Goal: Task Accomplishment & Management: Manage account settings

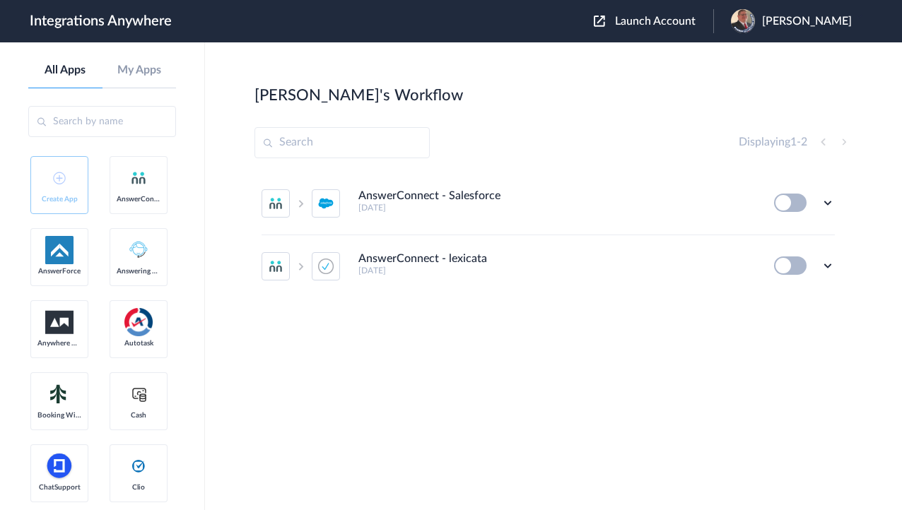
click at [656, 16] on span "Launch Account" at bounding box center [655, 21] width 81 height 11
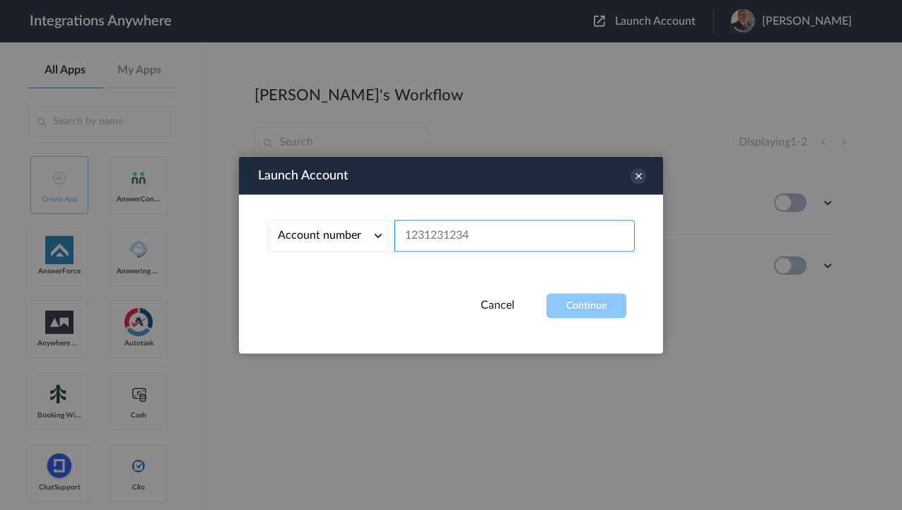
click at [462, 233] on input "text" at bounding box center [514, 236] width 240 height 32
paste input "1210005268"
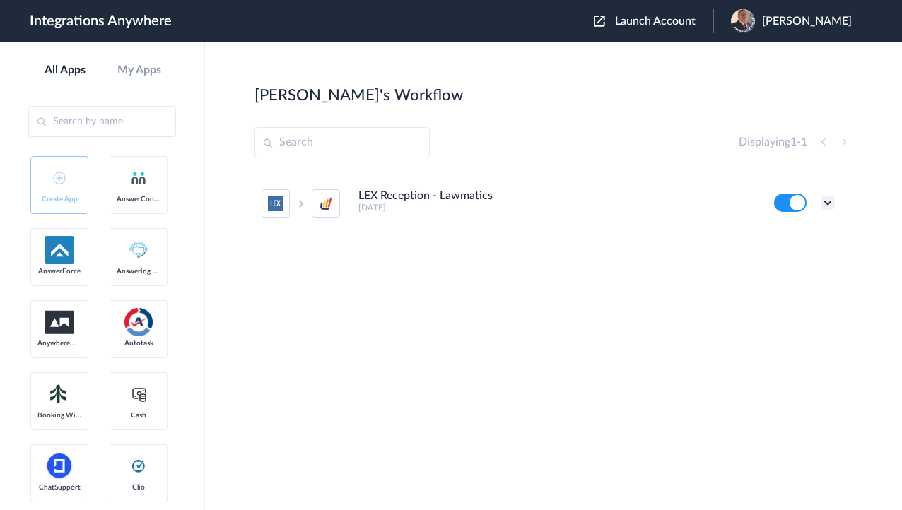
click at [826, 206] on icon at bounding box center [827, 203] width 14 height 14
click at [802, 257] on link "Task history" at bounding box center [787, 261] width 68 height 10
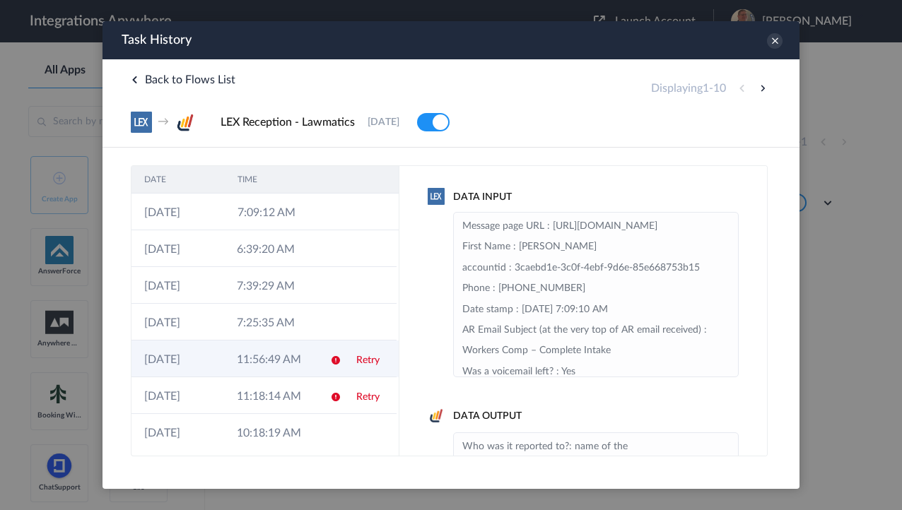
click at [293, 362] on td "11:56:49 AM" at bounding box center [270, 359] width 93 height 37
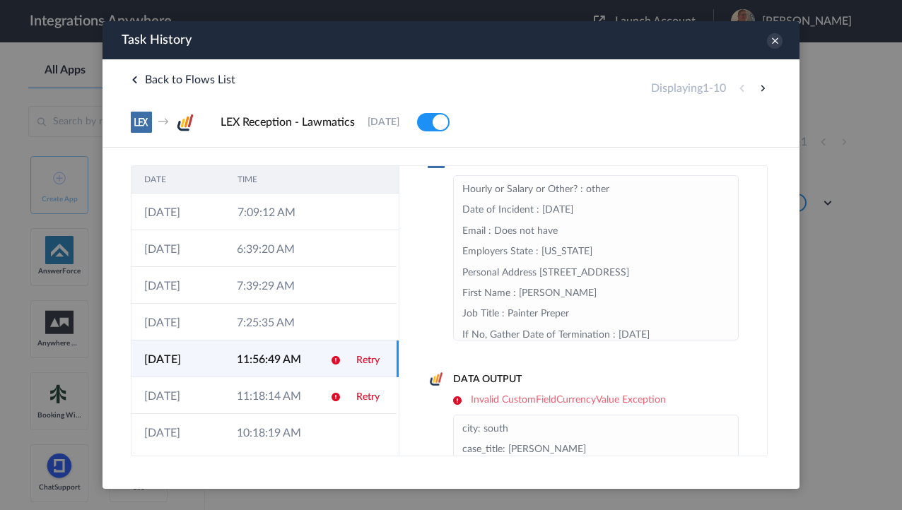
scroll to position [113, 0]
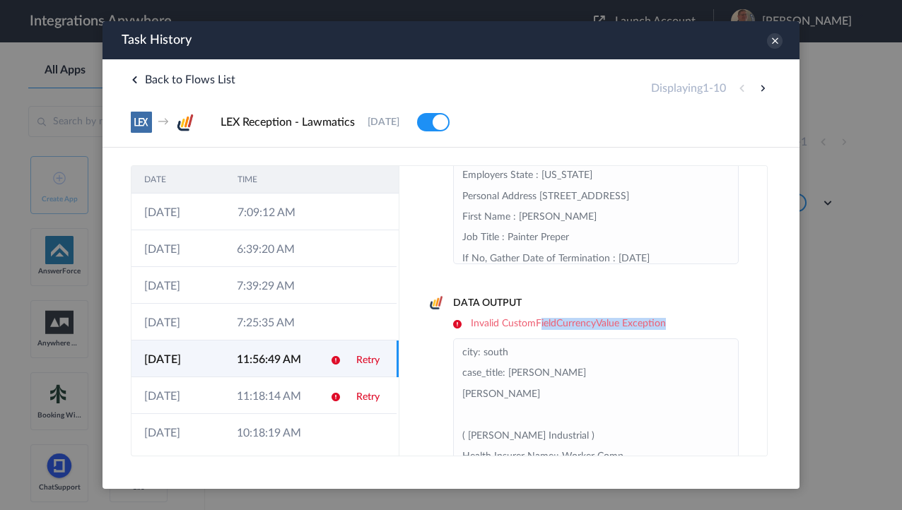
drag, startPoint x: 539, startPoint y: 320, endPoint x: 664, endPoint y: 322, distance: 125.1
click at [664, 322] on h6 "Invalid CustomFieldCurrencyValue Exception" at bounding box center [595, 324] width 285 height 12
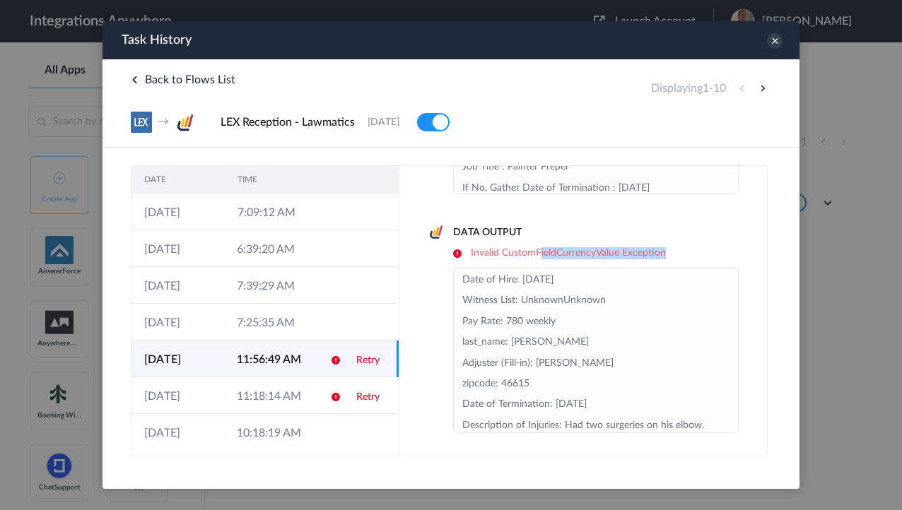
scroll to position [396, 0]
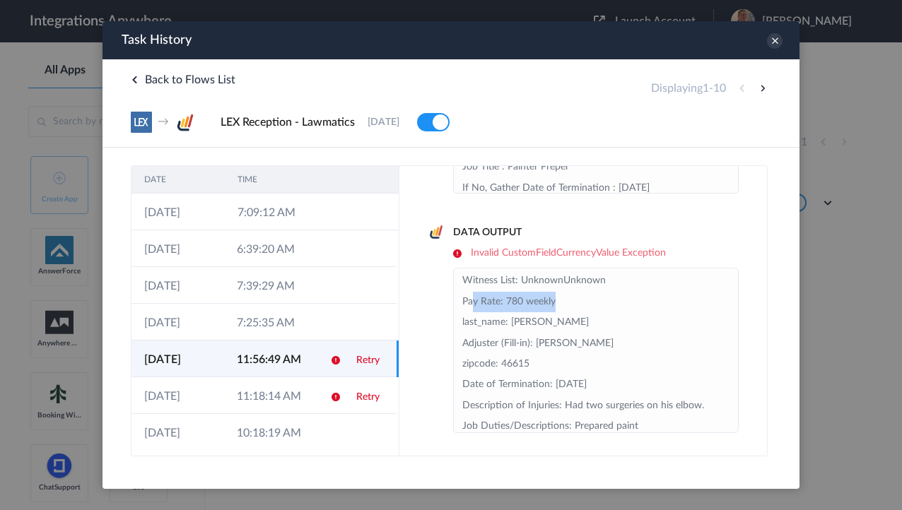
drag, startPoint x: 472, startPoint y: 302, endPoint x: 570, endPoint y: 302, distance: 98.2
click at [570, 302] on li "city: south case_title: Andres Hernandez ( Patrick Industrial ) Health Insurer …" at bounding box center [595, 198] width 267 height 644
click at [508, 297] on li "city: south case_title: Andres Hernandez ( Patrick Industrial ) Health Insurer …" at bounding box center [595, 198] width 267 height 644
click at [509, 297] on li "city: south case_title: Andres Hernandez ( Patrick Industrial ) Health Insurer …" at bounding box center [595, 198] width 267 height 644
drag, startPoint x: 507, startPoint y: 256, endPoint x: 622, endPoint y: 254, distance: 115.2
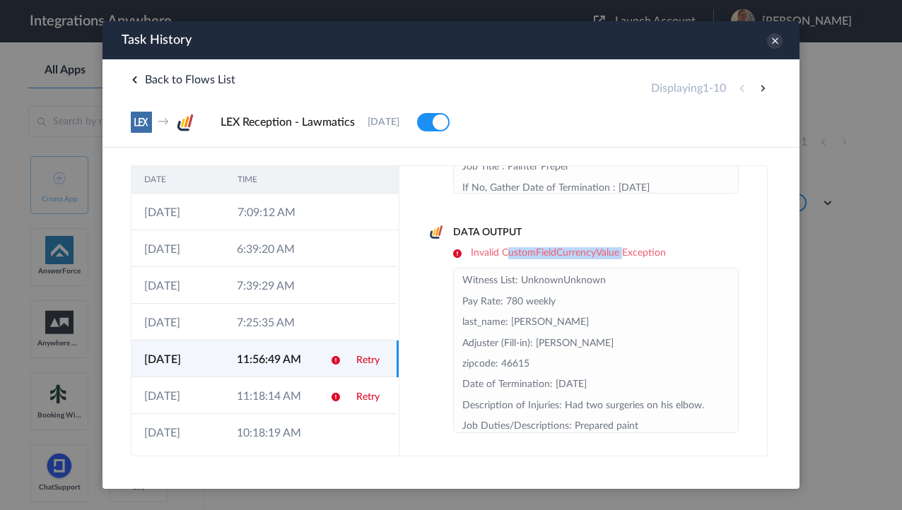
click at [622, 254] on h6 "Invalid CustomFieldCurrencyValue Exception" at bounding box center [595, 253] width 285 height 12
click at [650, 252] on h6 "Invalid CustomFieldCurrencyValue Exception" at bounding box center [595, 253] width 285 height 12
click at [537, 298] on li "city: south case_title: Andres Hernandez ( Patrick Industrial ) Health Insurer …" at bounding box center [595, 198] width 267 height 644
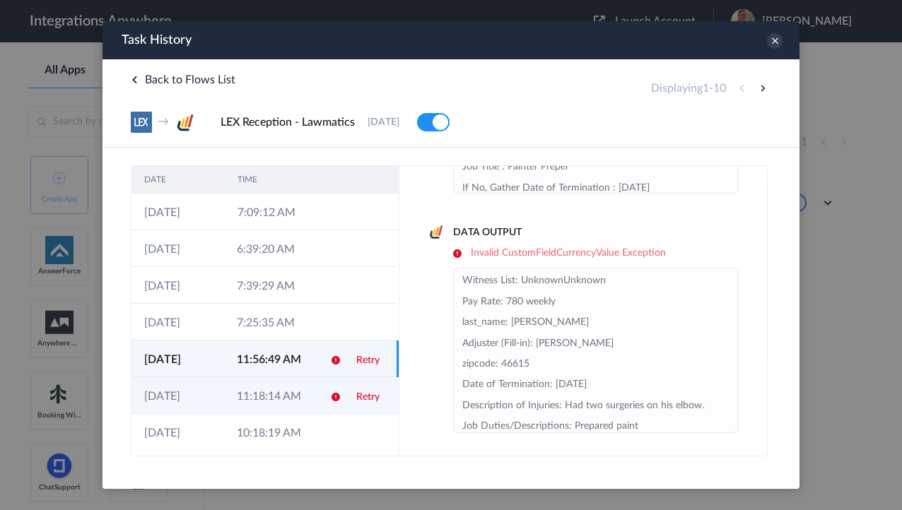
click at [257, 396] on td "11:18:14 AM" at bounding box center [270, 395] width 93 height 37
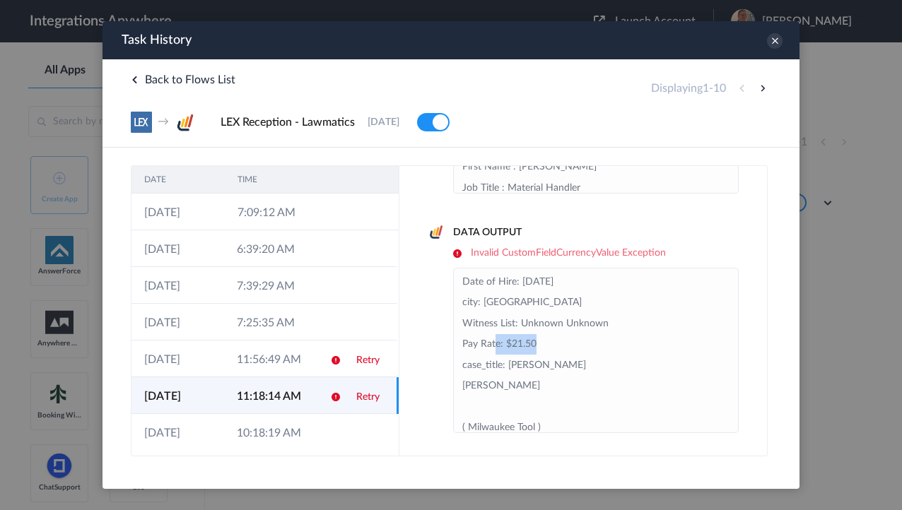
drag, startPoint x: 495, startPoint y: 338, endPoint x: 646, endPoint y: 347, distance: 151.5
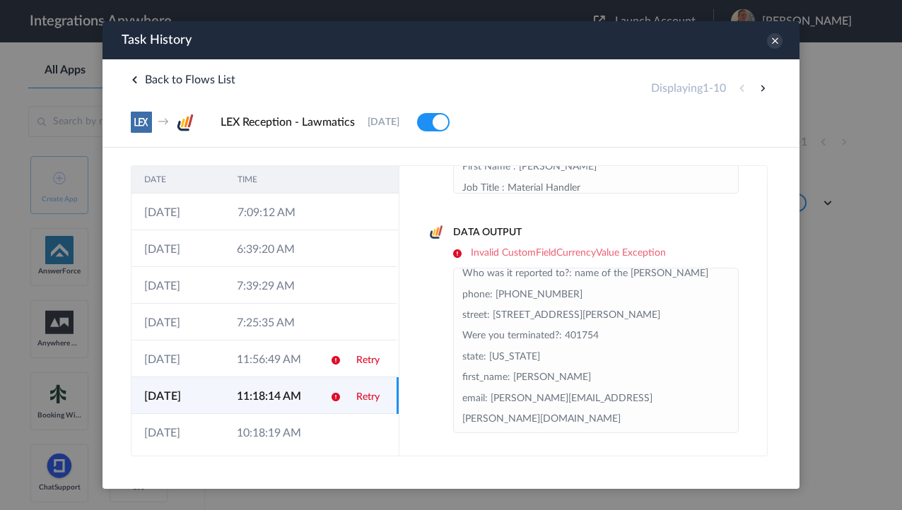
scroll to position [436, 0]
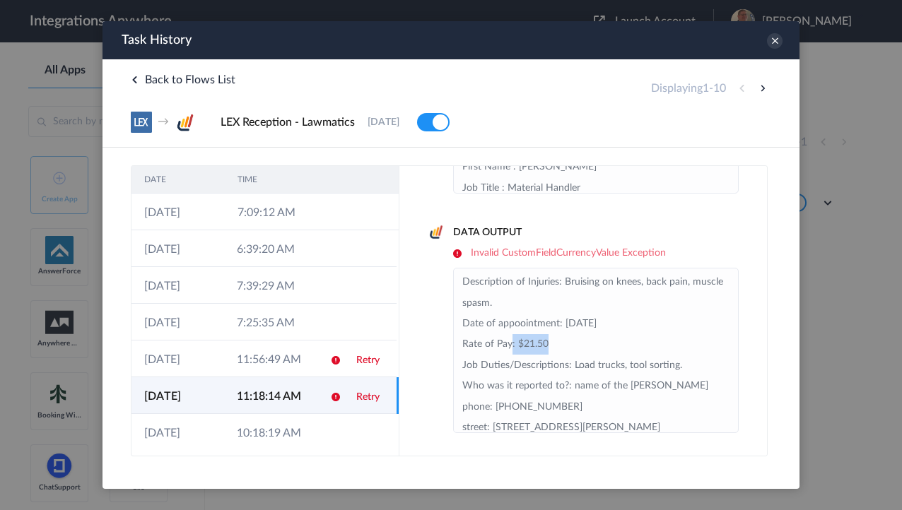
drag, startPoint x: 512, startPoint y: 337, endPoint x: 591, endPoint y: 334, distance: 79.9
click at [591, 334] on li "Date of Hire: 06/20/2021 city: Indianapolis Witness List: Unknown Unknown Pay R…" at bounding box center [595, 199] width 267 height 727
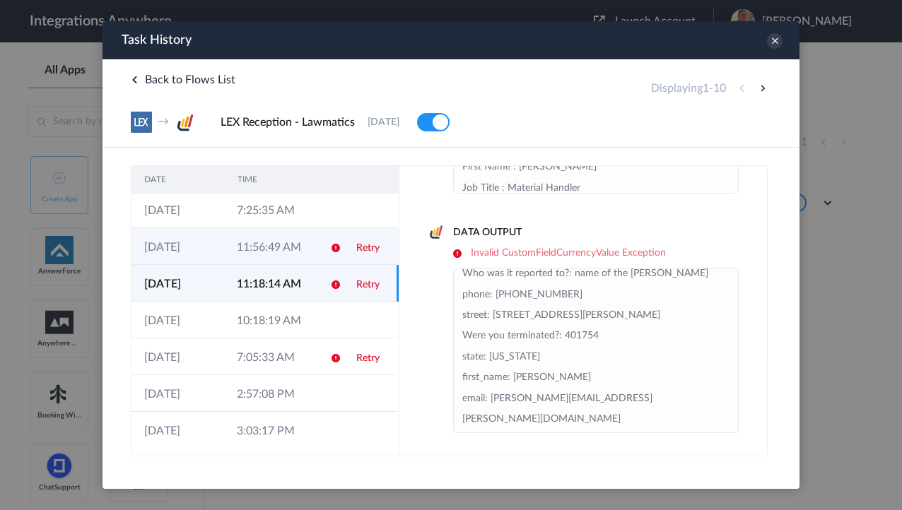
scroll to position [113, 0]
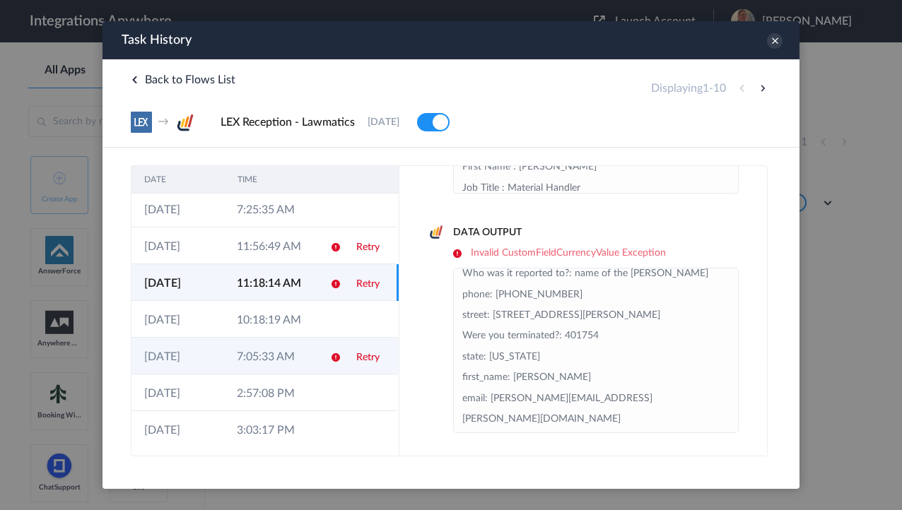
click at [269, 362] on td "7:05:33 AM" at bounding box center [270, 356] width 93 height 37
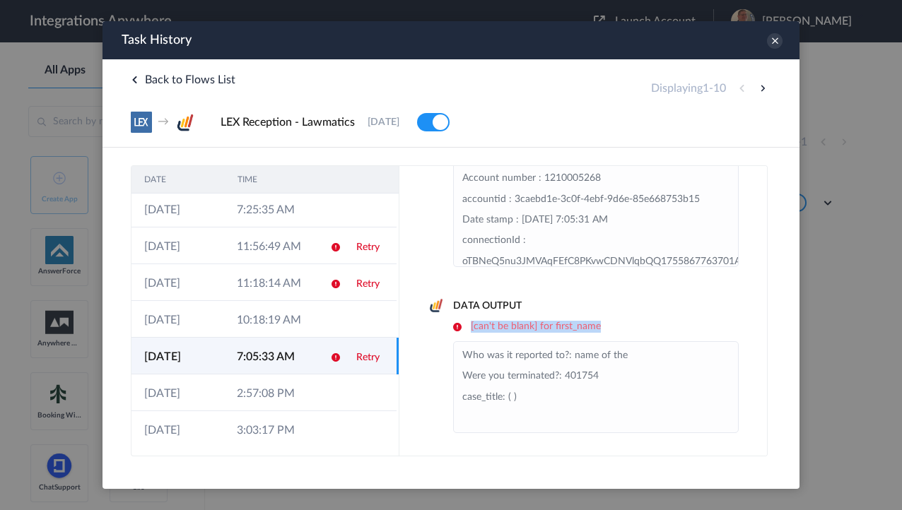
drag, startPoint x: 467, startPoint y: 327, endPoint x: 684, endPoint y: 326, distance: 216.9
click at [684, 326] on h6 "[can't be blank] for first_name" at bounding box center [595, 327] width 285 height 12
click at [572, 362] on li "Who was it reported to?: name of the Were you terminated?: 401754 case_title: (…" at bounding box center [595, 387] width 267 height 83
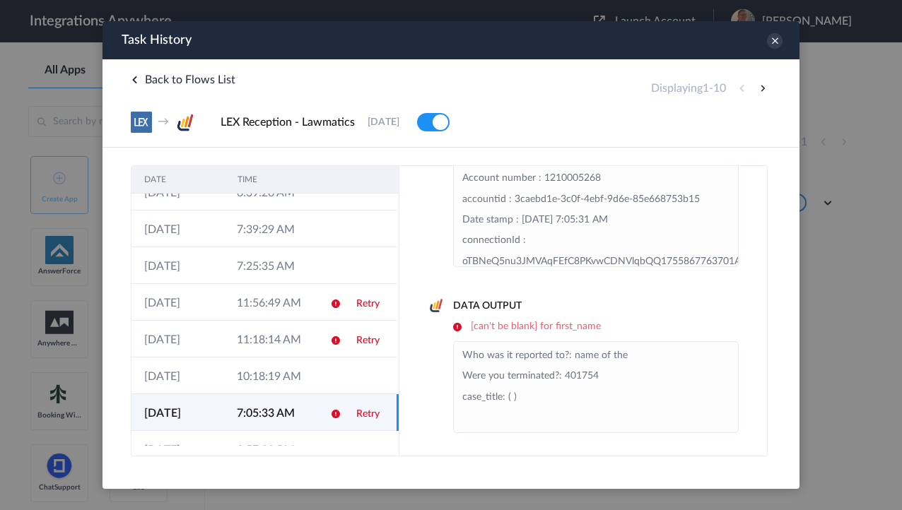
scroll to position [0, 0]
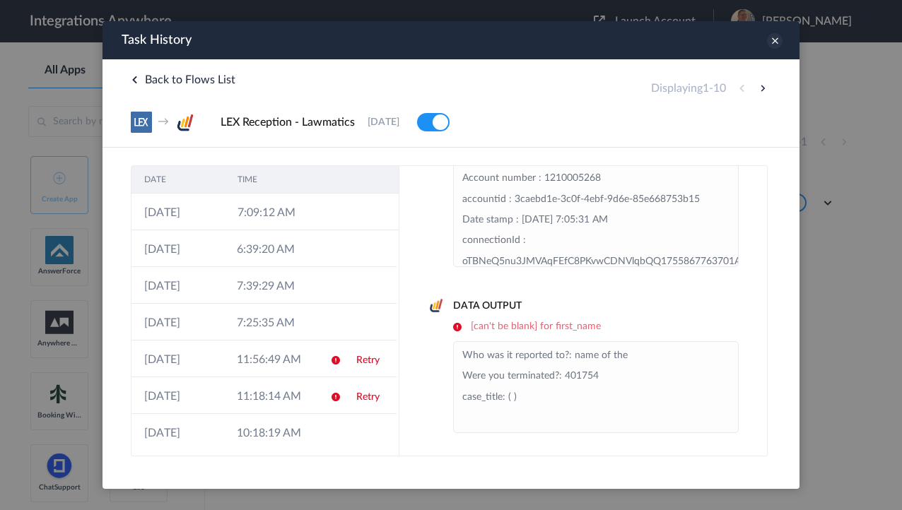
click at [774, 45] on icon at bounding box center [775, 41] width 16 height 16
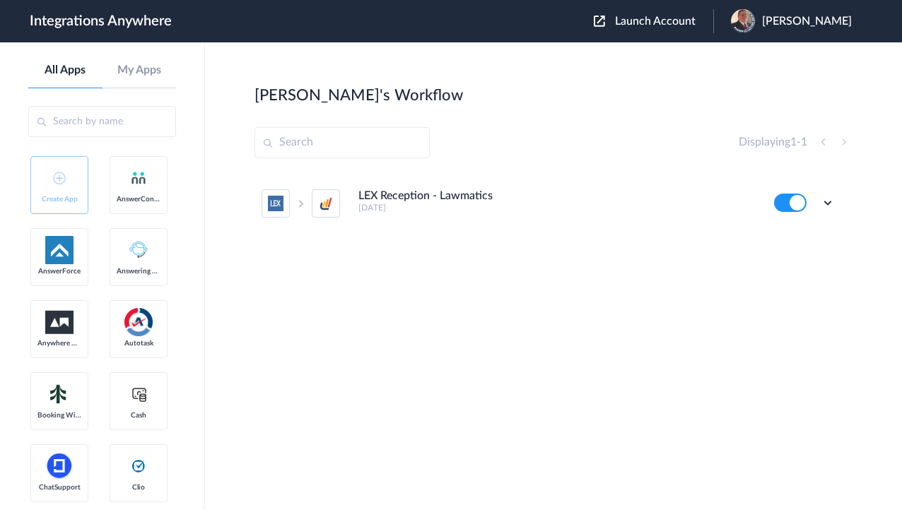
click at [654, 11] on div "Launch Account Jason Marsteller My Account Logout" at bounding box center [730, 21] width 272 height 24
click at [651, 20] on span "Launch Account" at bounding box center [655, 21] width 81 height 11
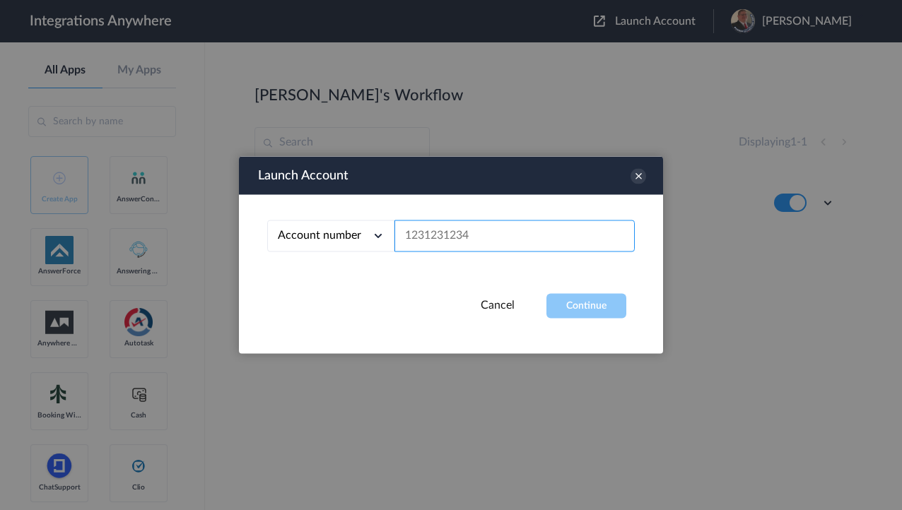
click at [452, 237] on input "text" at bounding box center [514, 236] width 240 height 32
paste input "9193410805"
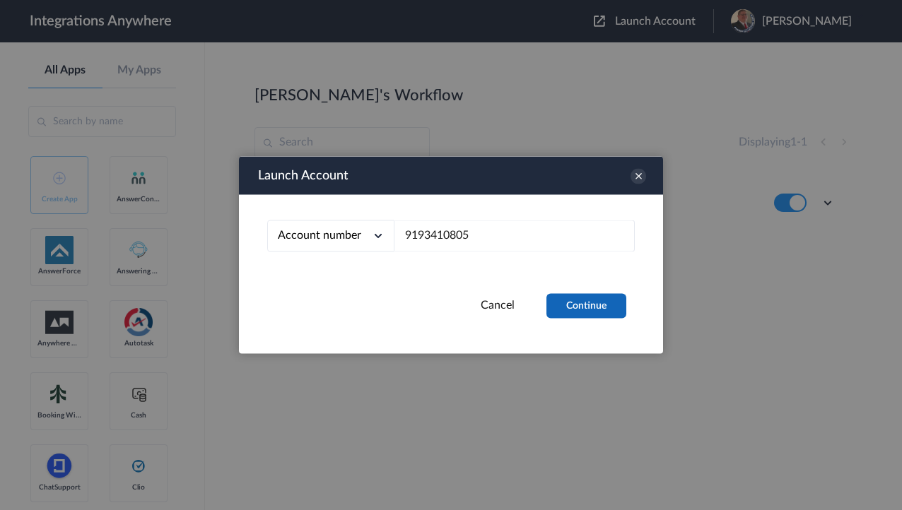
click at [603, 311] on button "Continue" at bounding box center [586, 306] width 80 height 25
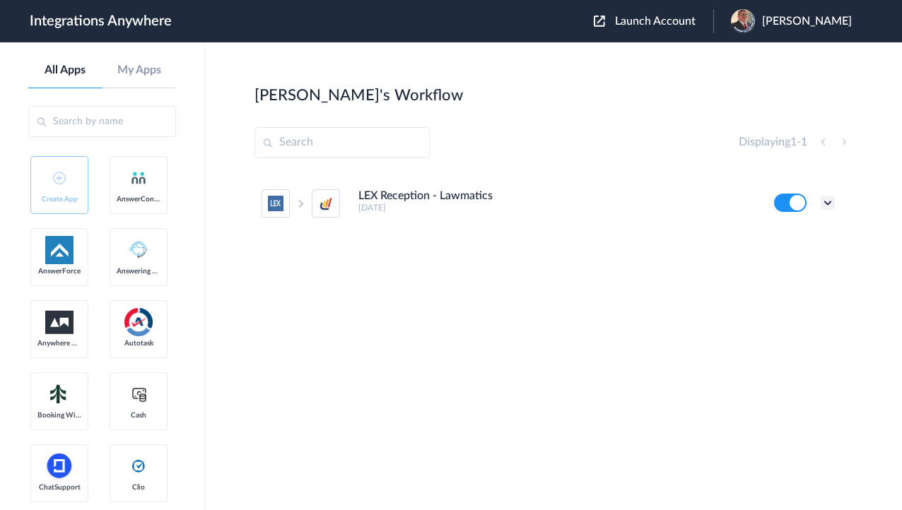
drag, startPoint x: 828, startPoint y: 200, endPoint x: 794, endPoint y: 221, distance: 40.0
click at [827, 200] on icon at bounding box center [827, 203] width 14 height 14
click at [790, 256] on li "Task history" at bounding box center [789, 262] width 92 height 26
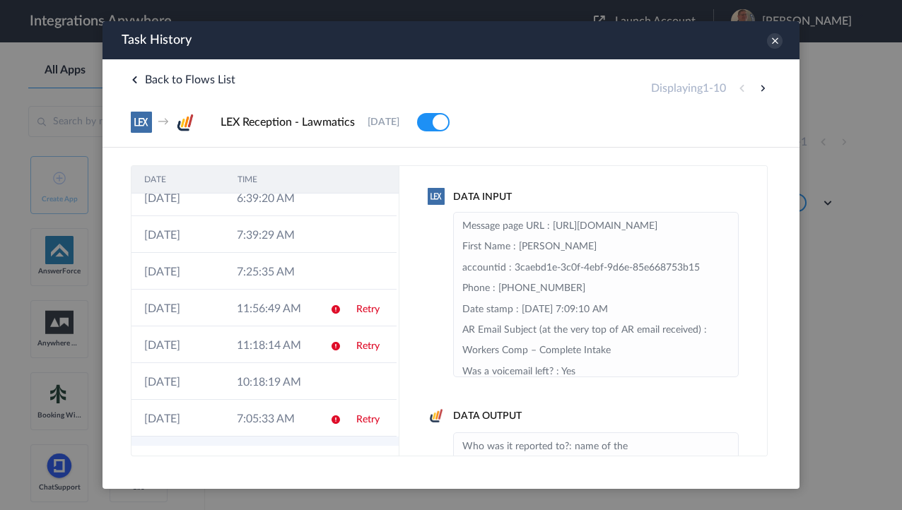
scroll to position [114, 0]
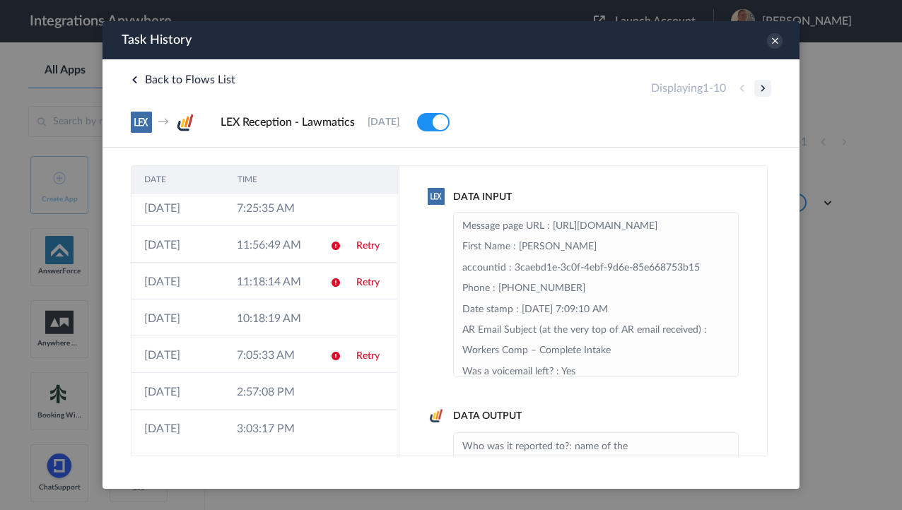
click at [763, 85] on button at bounding box center [762, 88] width 17 height 17
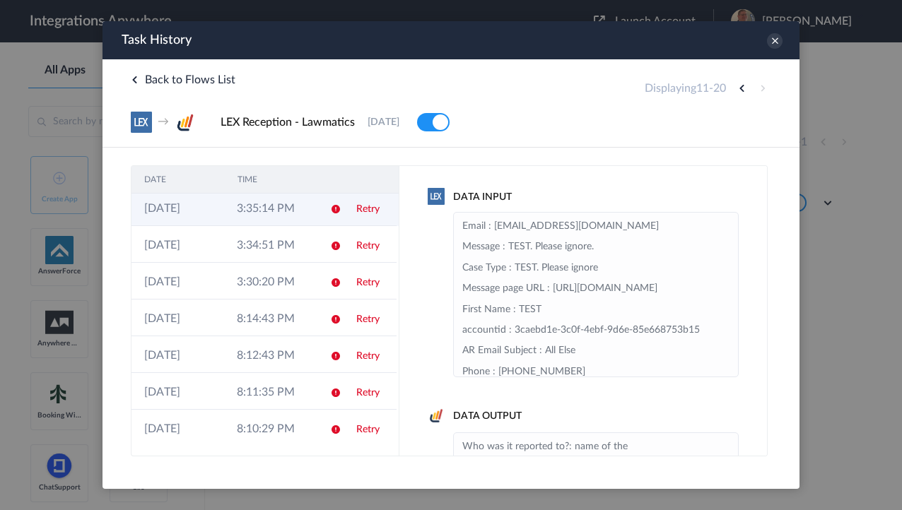
click at [263, 219] on td "3:35:14 PM" at bounding box center [270, 207] width 93 height 37
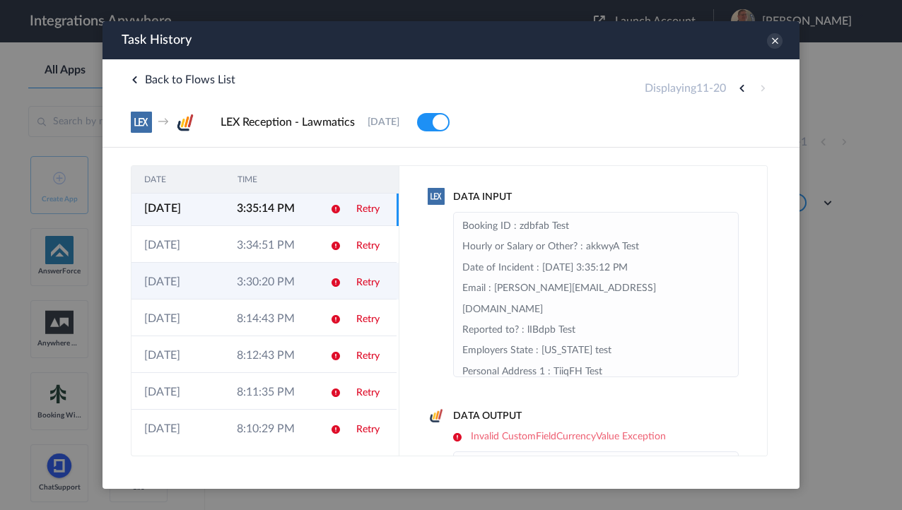
click at [264, 281] on td "3:30:20 PM" at bounding box center [270, 281] width 93 height 37
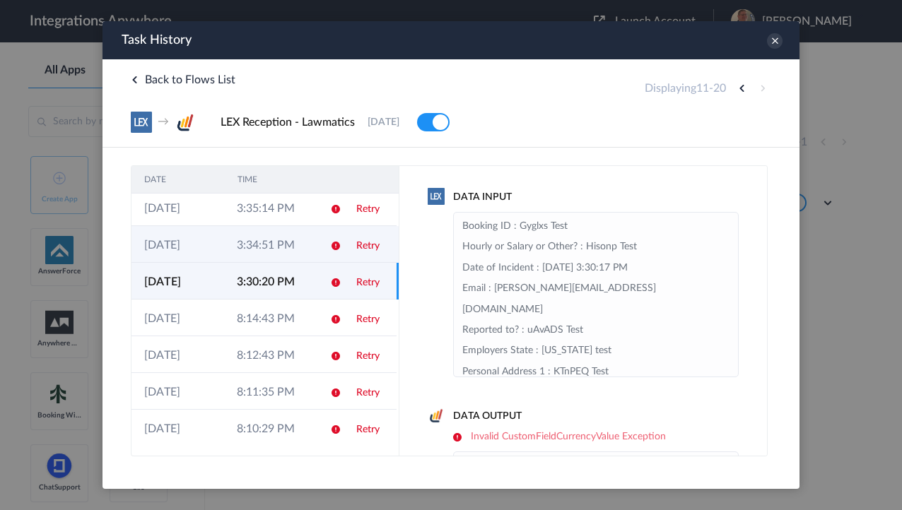
click at [268, 251] on td "3:34:51 PM" at bounding box center [270, 244] width 93 height 37
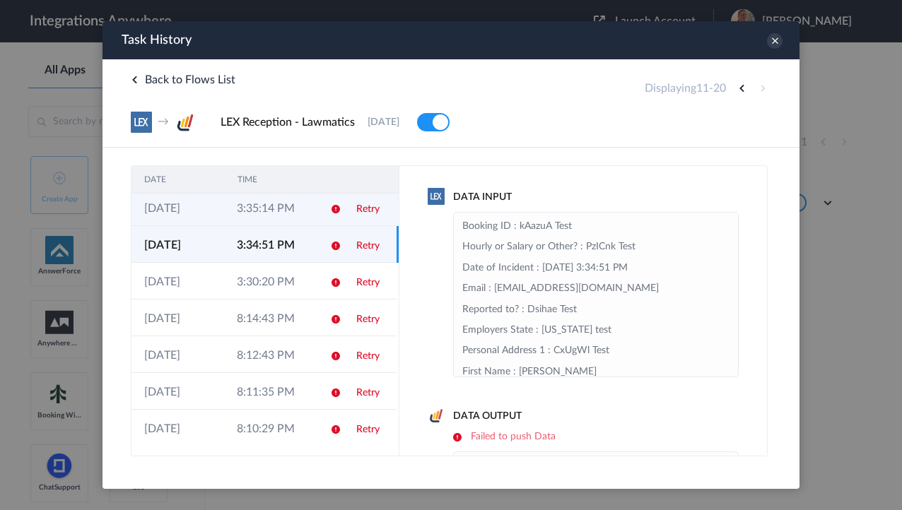
click at [272, 208] on td "3:35:14 PM" at bounding box center [270, 207] width 93 height 37
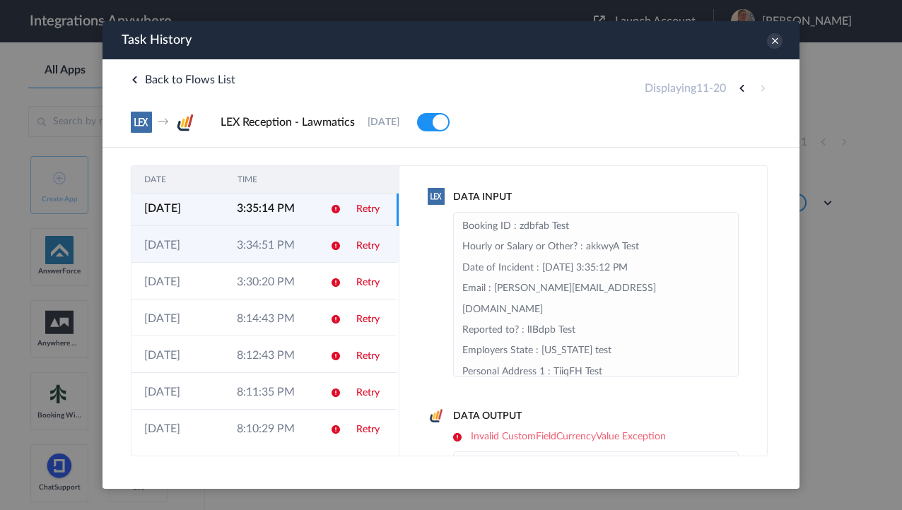
click at [268, 242] on td "3:34:51 PM" at bounding box center [270, 244] width 93 height 37
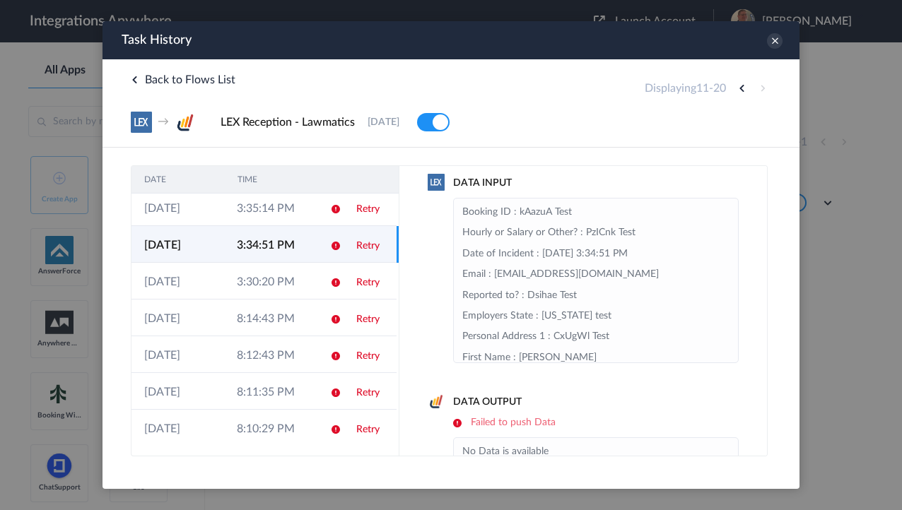
scroll to position [0, 0]
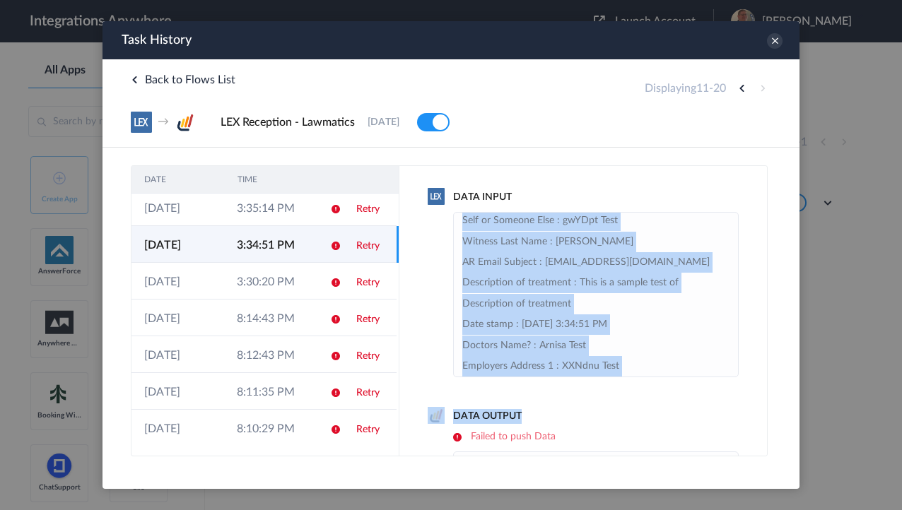
drag, startPoint x: 503, startPoint y: 252, endPoint x: 555, endPoint y: 421, distance: 176.8
click at [555, 421] on div "Data Input Booking ID : kAazuA Test Hourly or Salary or Other? : PzICnk Test Da…" at bounding box center [583, 310] width 368 height 291
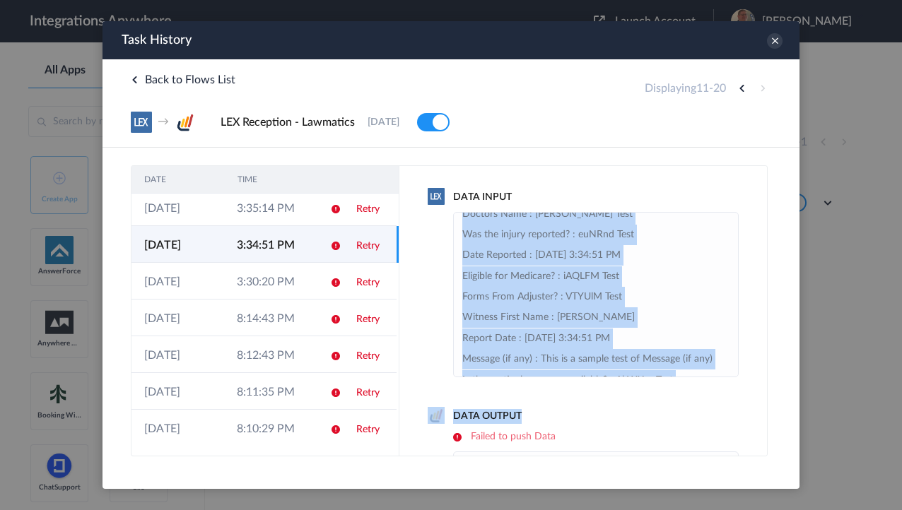
click at [595, 306] on li "Booking ID : kAazuA Test Hourly or Salary or Other? : PzICnk Test Date of Incid…" at bounding box center [595, 504] width 267 height 1931
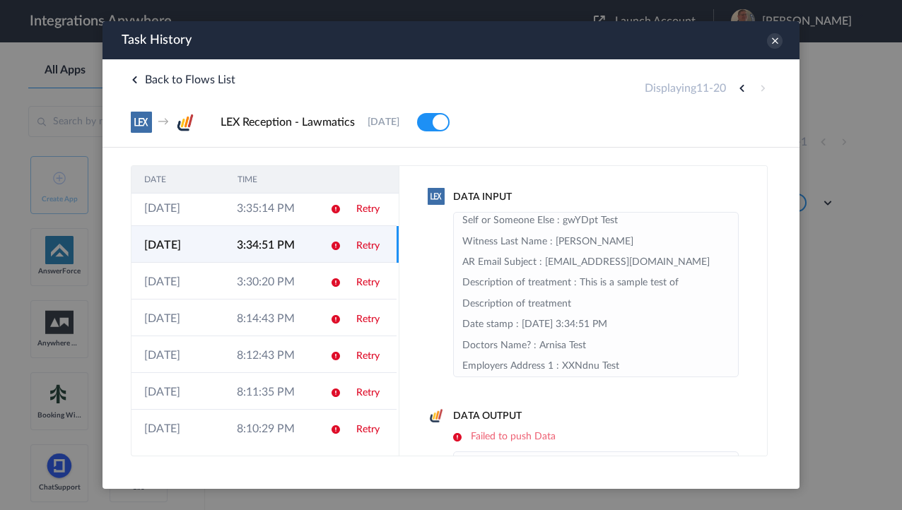
scroll to position [620, 0]
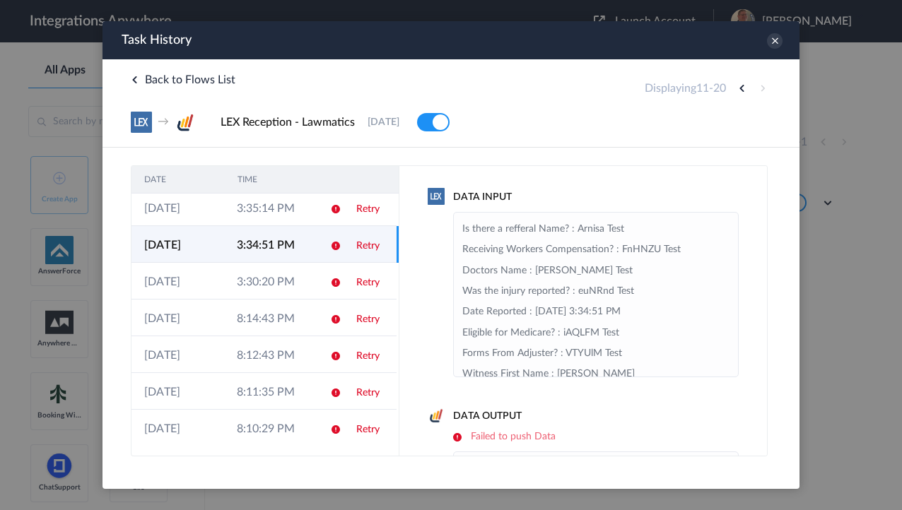
drag, startPoint x: 492, startPoint y: 234, endPoint x: 663, endPoint y: 346, distance: 204.2
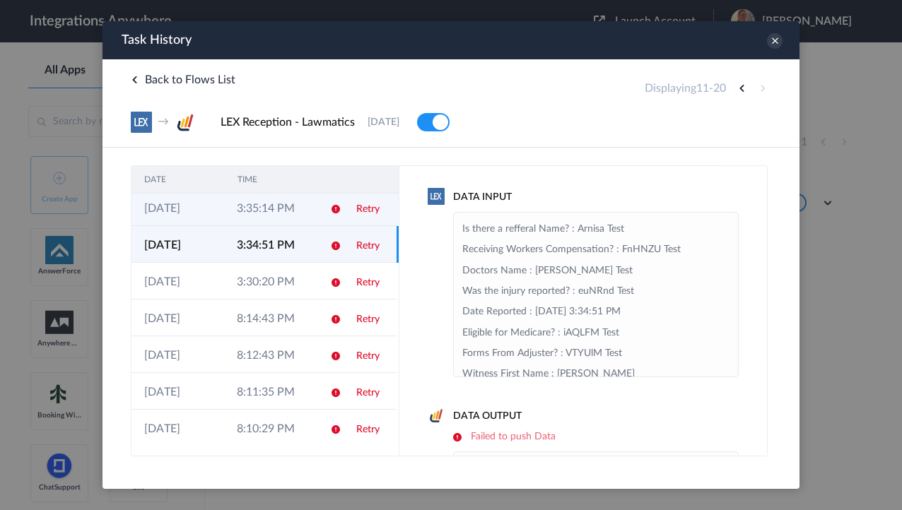
click at [258, 208] on td "3:35:14 PM" at bounding box center [270, 207] width 93 height 37
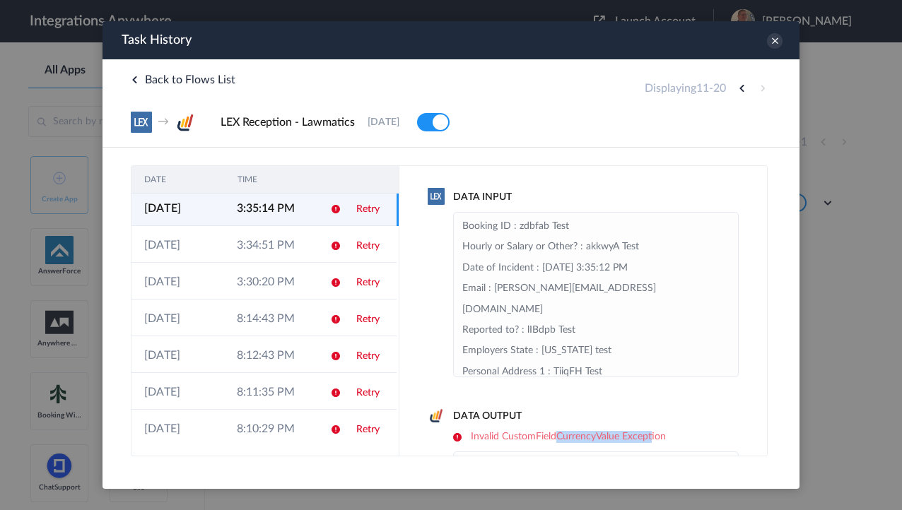
drag, startPoint x: 555, startPoint y: 436, endPoint x: 651, endPoint y: 435, distance: 96.1
click at [651, 435] on h6 "Invalid CustomFieldCurrencyValue Exception" at bounding box center [595, 437] width 285 height 12
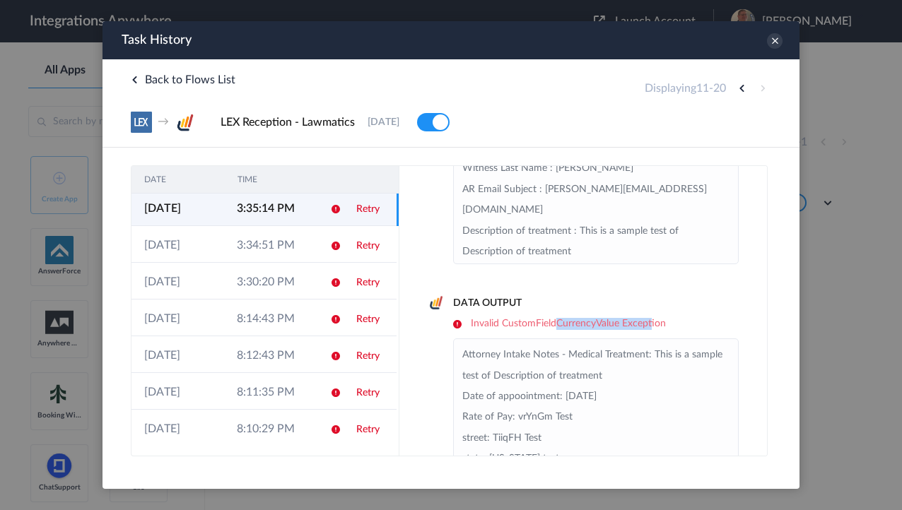
scroll to position [509, 0]
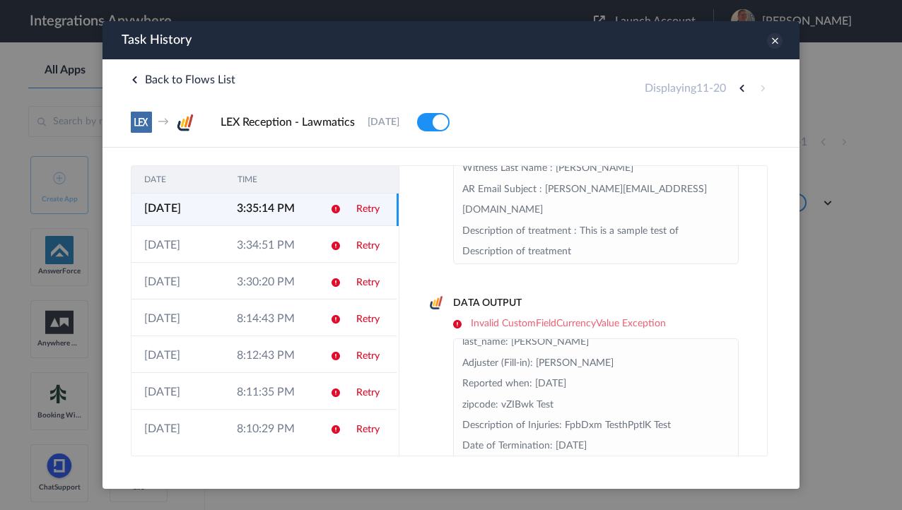
click at [775, 37] on icon at bounding box center [775, 41] width 16 height 16
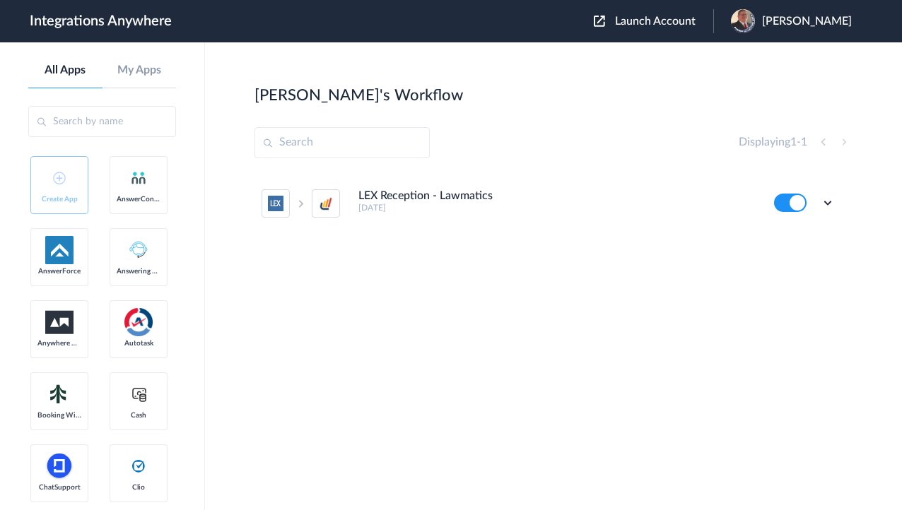
click at [835, 203] on ul "LEX Reception - Lawmatics 6 months ago Edit Task history Delete" at bounding box center [547, 203] width 587 height 62
click at [829, 204] on icon at bounding box center [827, 203] width 14 height 14
click at [791, 239] on li "Edit" at bounding box center [789, 236] width 92 height 26
click at [662, 21] on span "Launch Account" at bounding box center [655, 21] width 81 height 11
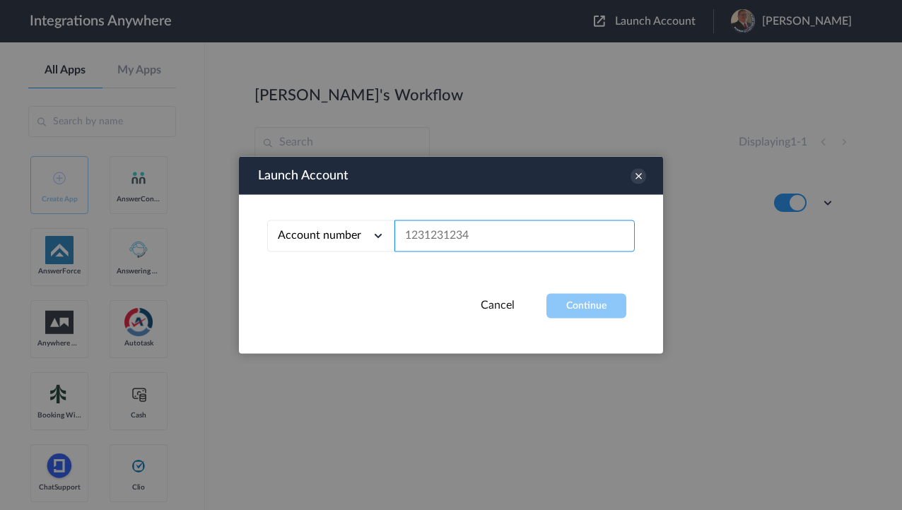
click at [448, 236] on input "text" at bounding box center [514, 236] width 240 height 32
paste input "9193410805"
type input "9193410805"
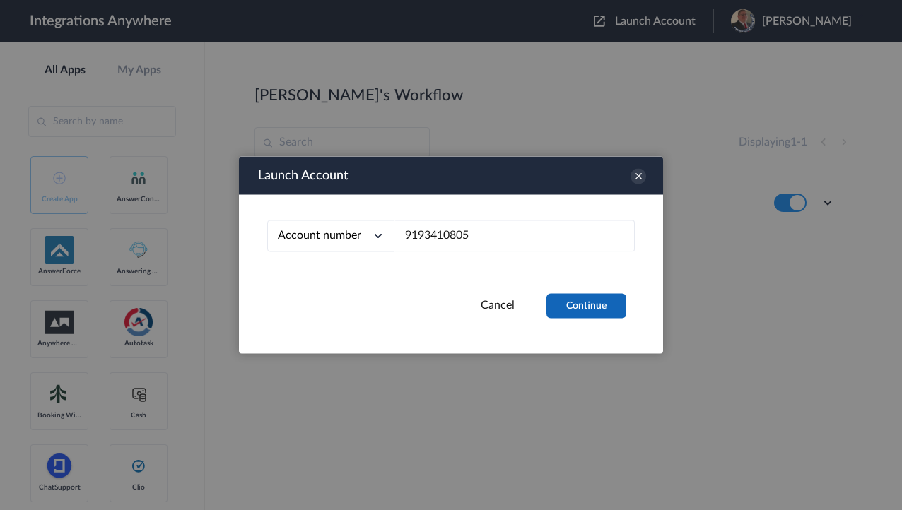
click at [607, 316] on button "Continue" at bounding box center [586, 306] width 80 height 25
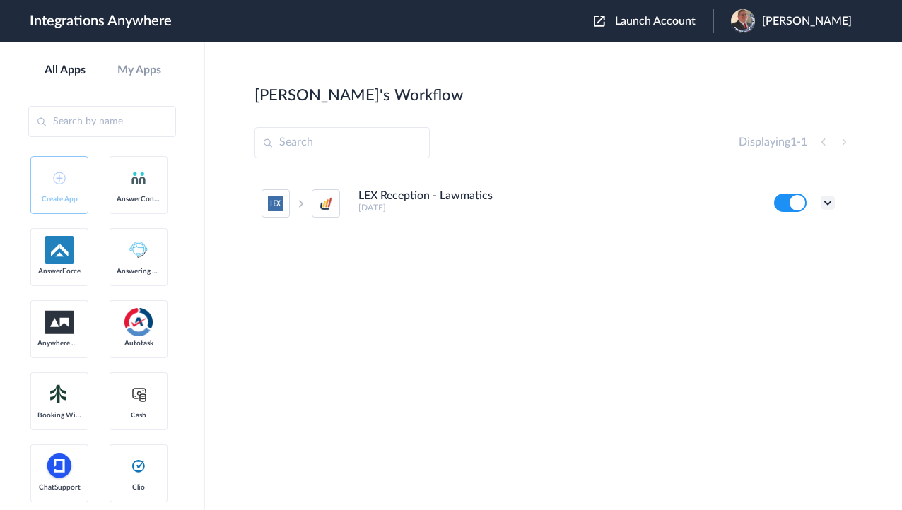
click at [828, 204] on icon at bounding box center [827, 203] width 14 height 14
click at [797, 230] on li "Edit" at bounding box center [789, 236] width 92 height 26
click at [831, 201] on icon at bounding box center [827, 203] width 14 height 14
click at [785, 257] on link "Task history" at bounding box center [787, 261] width 68 height 10
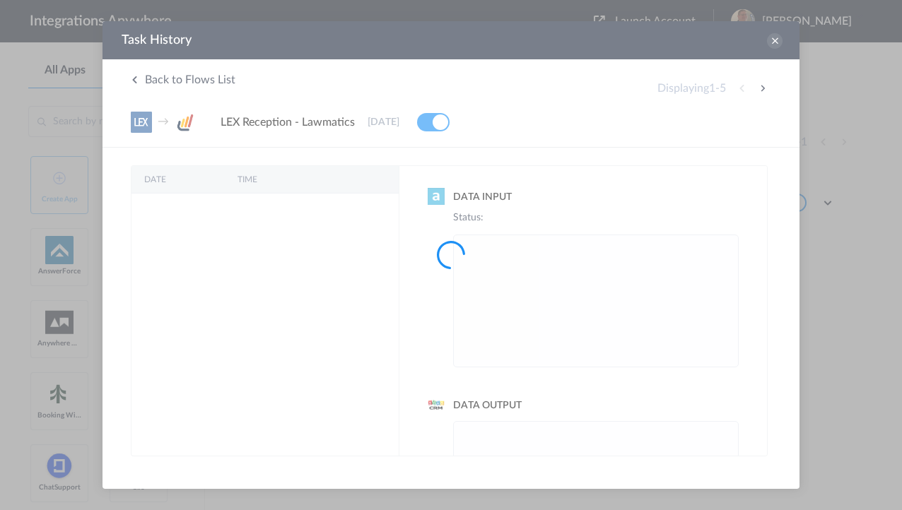
scroll to position [0, 0]
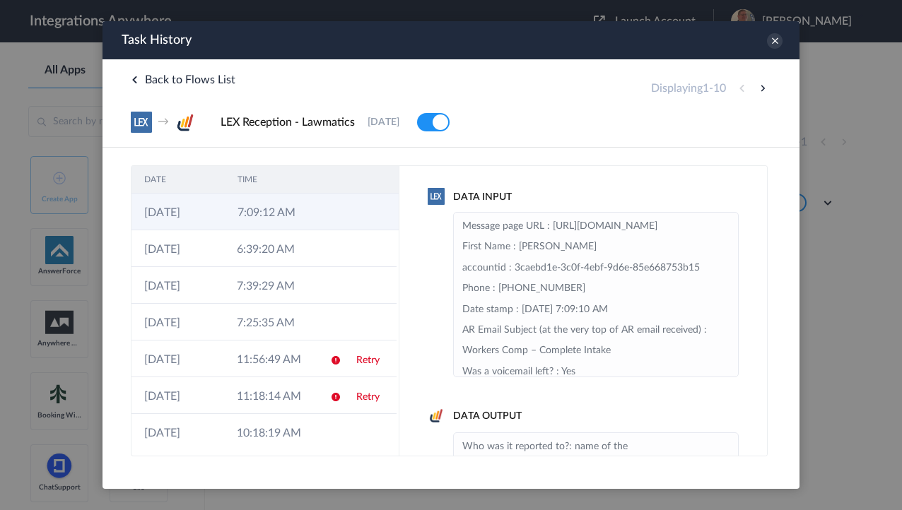
click at [227, 209] on td "7:09:12 AM" at bounding box center [271, 212] width 93 height 37
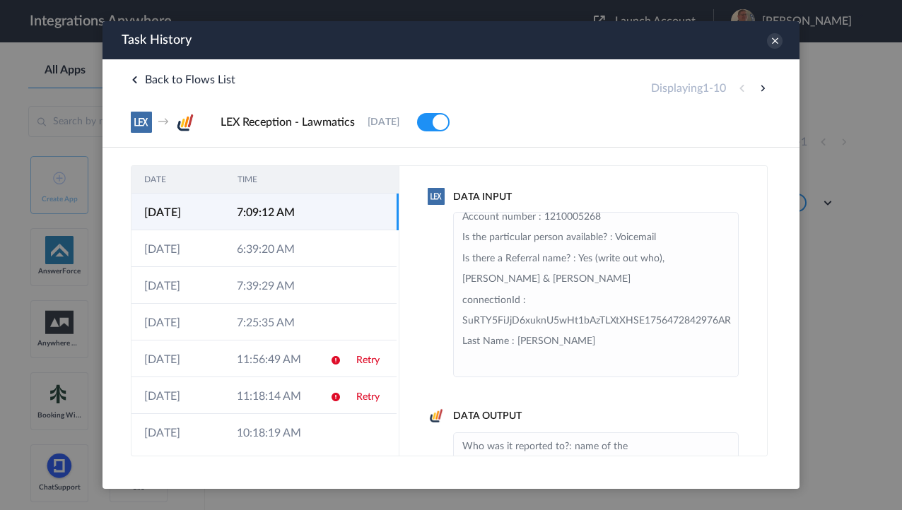
scroll to position [283, 9]
drag, startPoint x: 548, startPoint y: 304, endPoint x: 808, endPoint y: 300, distance: 260.0
click at [799, 300] on html "Task History The system encountered four errors. Check More x Back to Flows Lis…" at bounding box center [450, 238] width 697 height 435
click at [762, 87] on button at bounding box center [762, 88] width 17 height 17
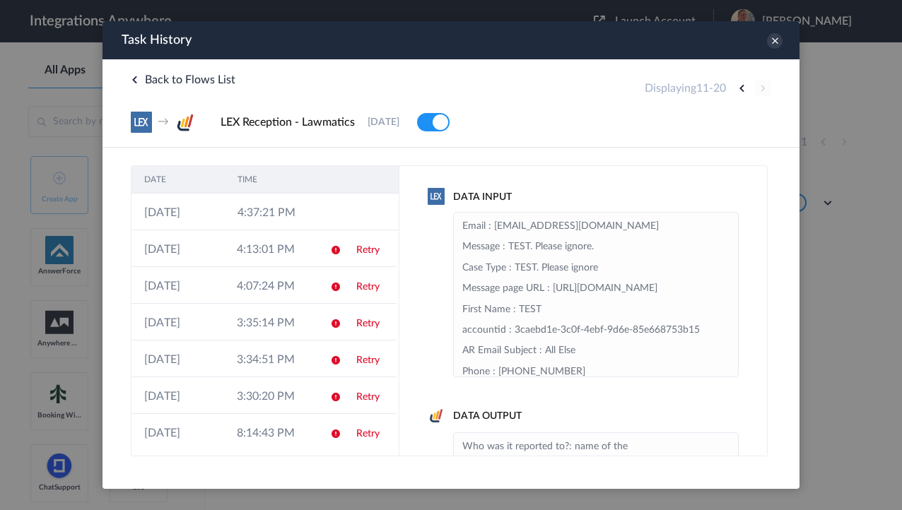
click at [762, 87] on div "Displaying 11 - 20" at bounding box center [707, 88] width 126 height 17
click at [763, 81] on div "Displaying 11 - 20" at bounding box center [707, 88] width 126 height 17
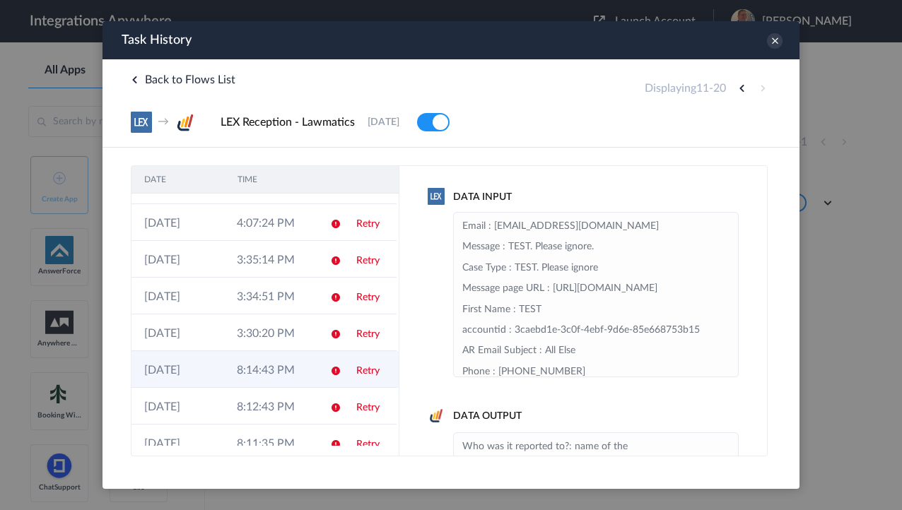
scroll to position [114, 0]
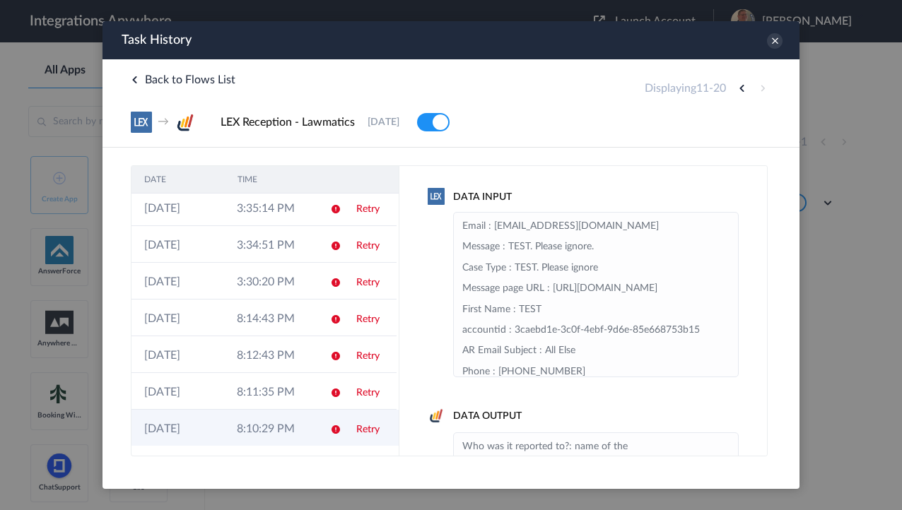
click at [240, 432] on td "8:10:29 PM" at bounding box center [270, 428] width 93 height 37
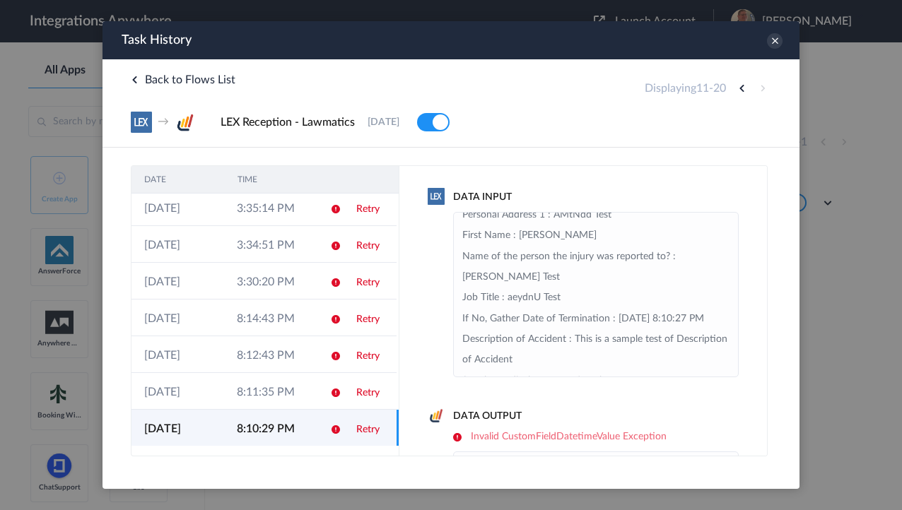
scroll to position [170, 0]
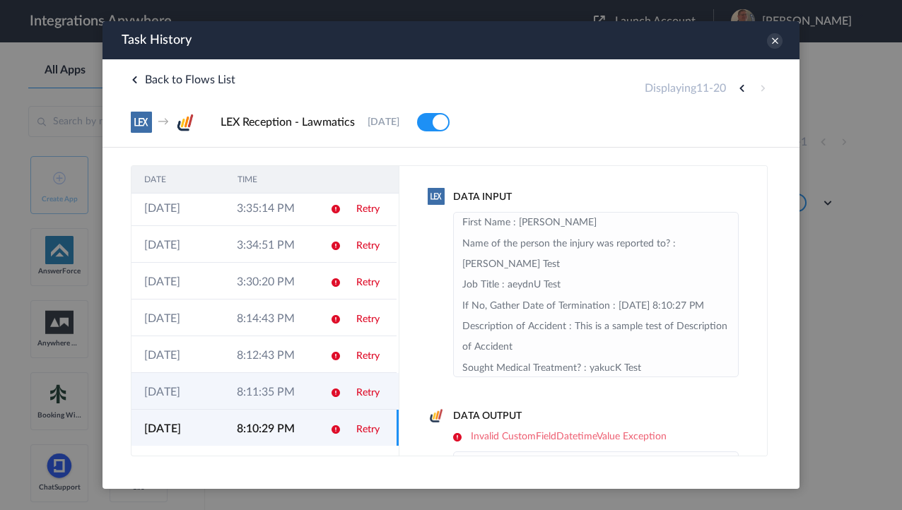
click at [257, 395] on td "8:11:35 PM" at bounding box center [270, 391] width 93 height 37
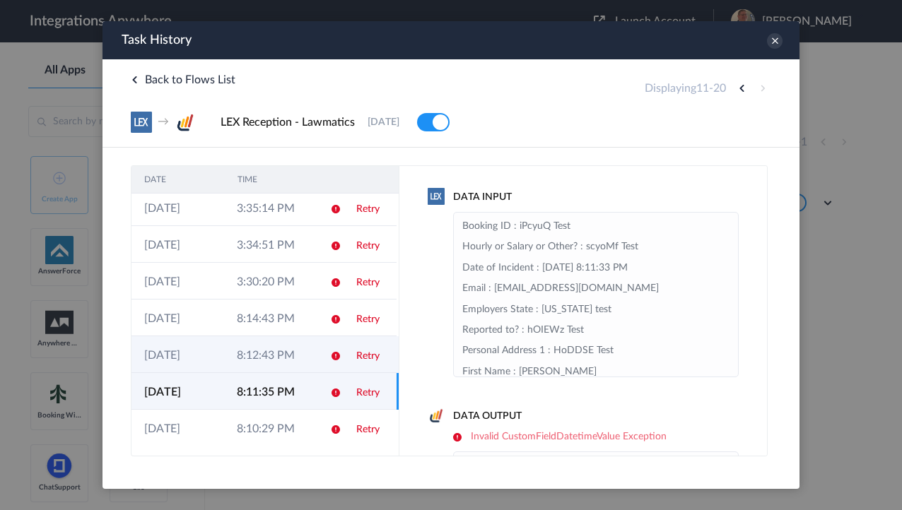
click at [273, 350] on td "8:12:43 PM" at bounding box center [270, 354] width 93 height 37
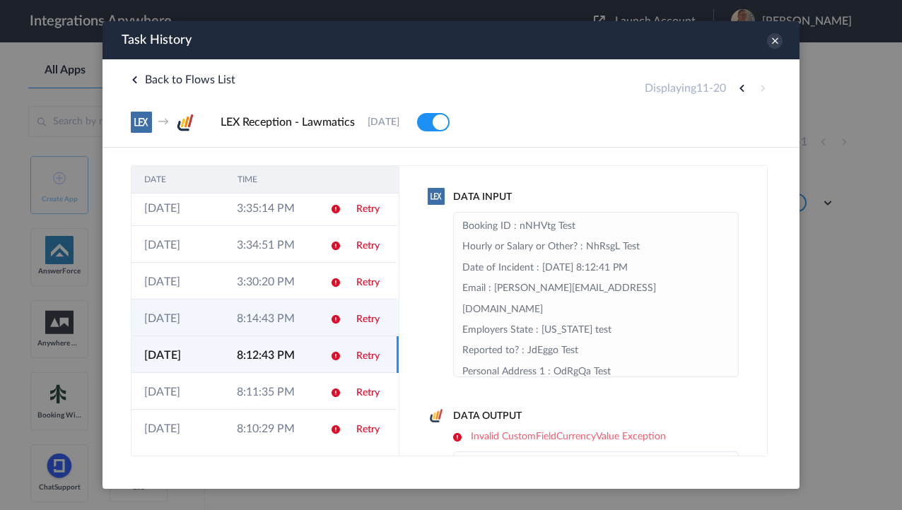
click at [274, 325] on td "8:14:43 PM" at bounding box center [270, 318] width 93 height 37
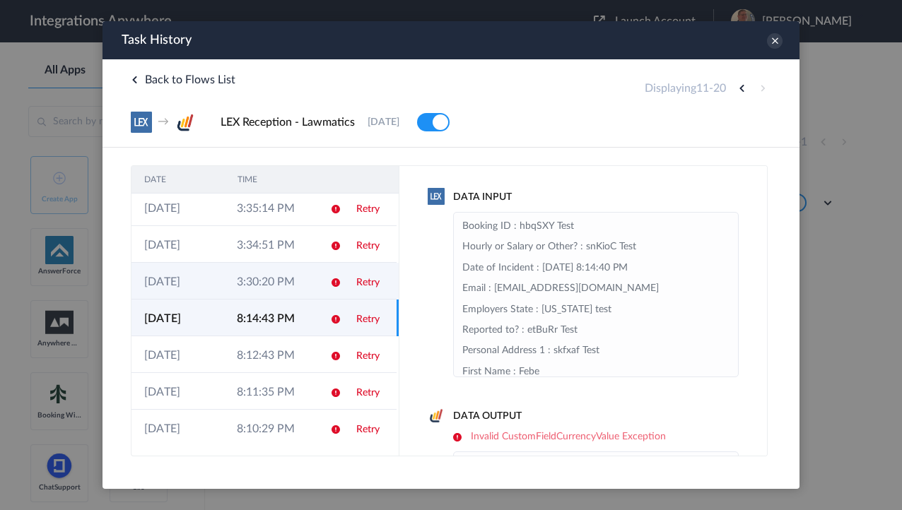
click at [273, 276] on td "3:30:20 PM" at bounding box center [270, 281] width 93 height 37
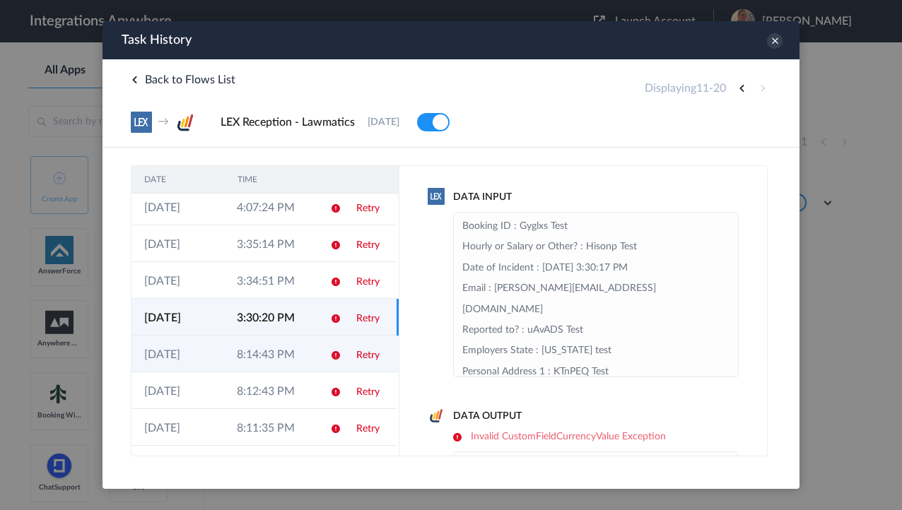
scroll to position [58, 0]
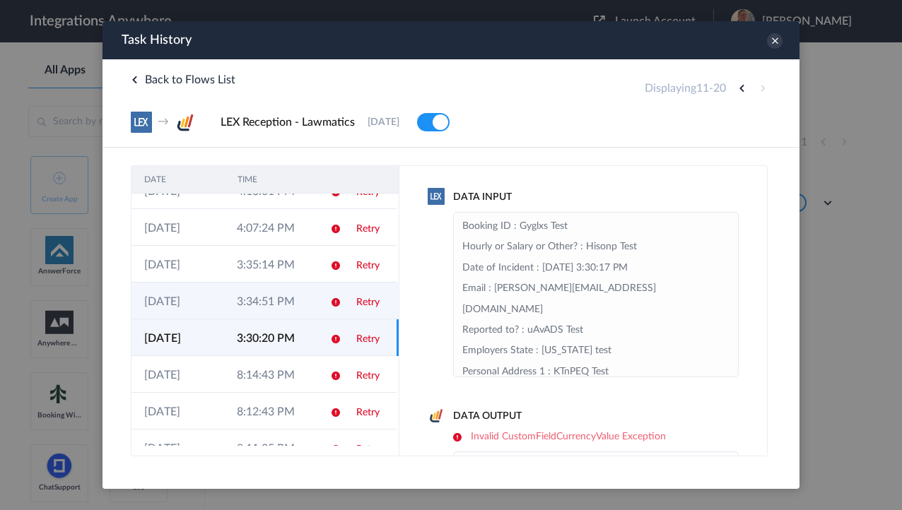
click at [269, 306] on td "3:34:51 PM" at bounding box center [270, 301] width 93 height 37
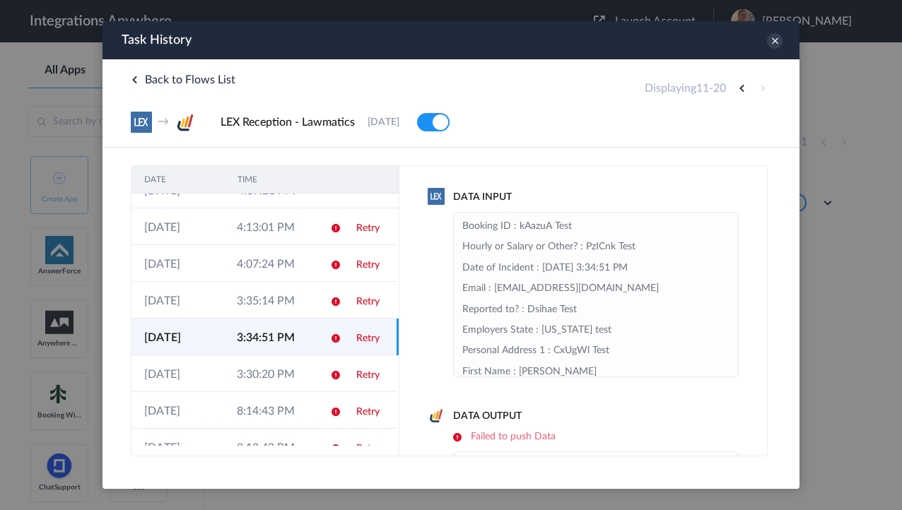
scroll to position [1, 0]
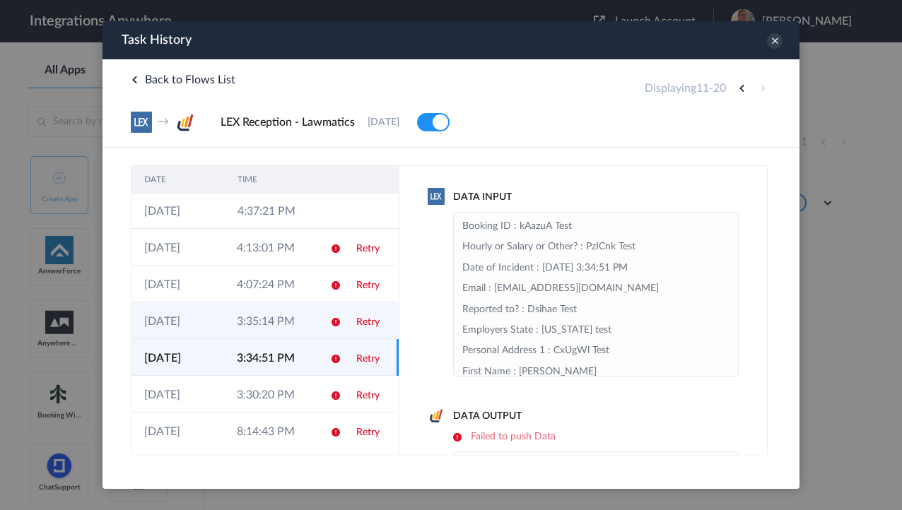
click at [267, 311] on td "3:35:14 PM" at bounding box center [270, 320] width 93 height 37
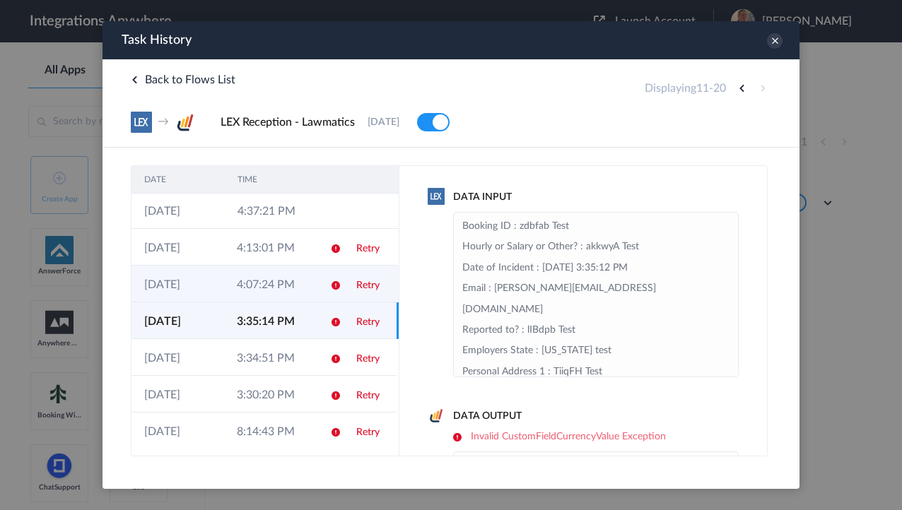
click at [280, 289] on td "4:07:24 PM" at bounding box center [270, 284] width 93 height 37
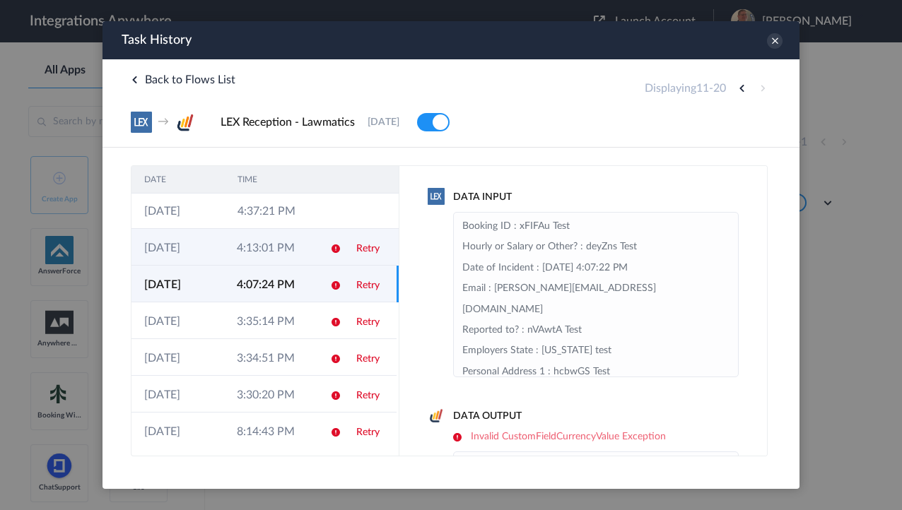
click at [273, 245] on td "4:13:01 PM" at bounding box center [270, 247] width 93 height 37
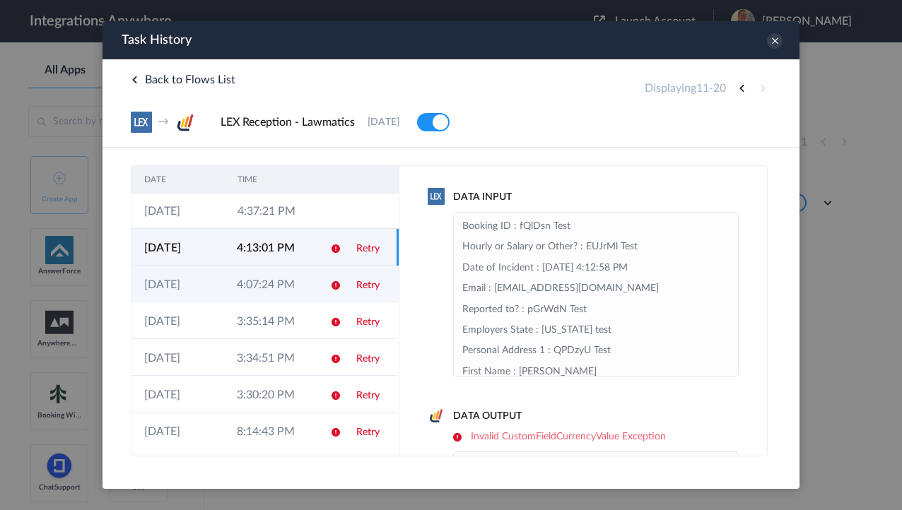
scroll to position [0, 0]
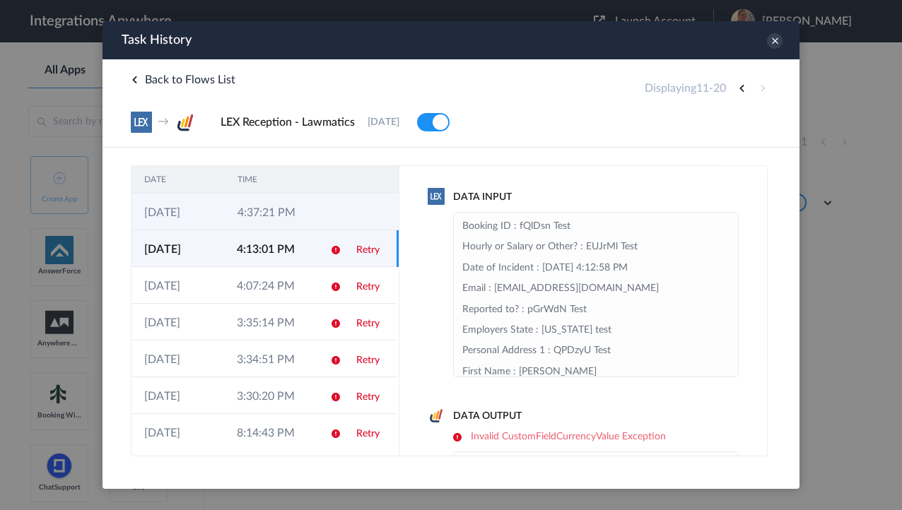
click at [272, 208] on td "4:37:21 PM" at bounding box center [271, 212] width 93 height 37
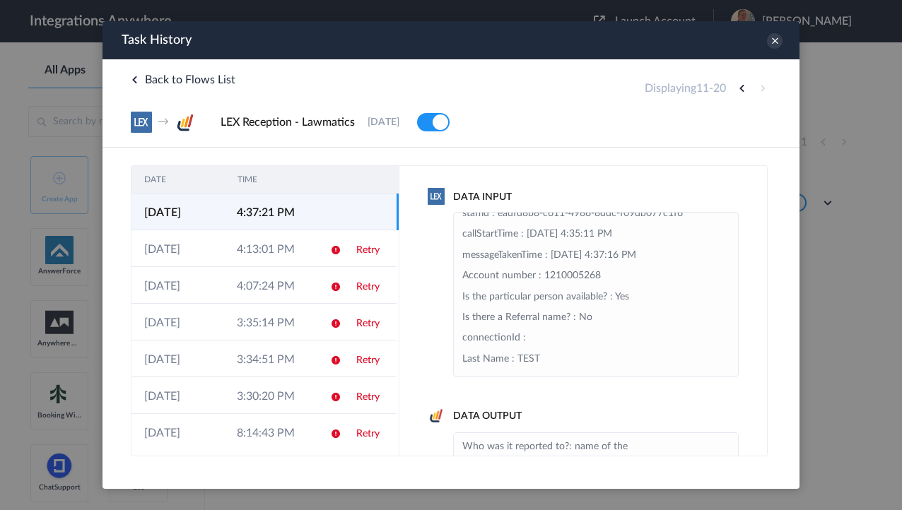
scroll to position [339, 0]
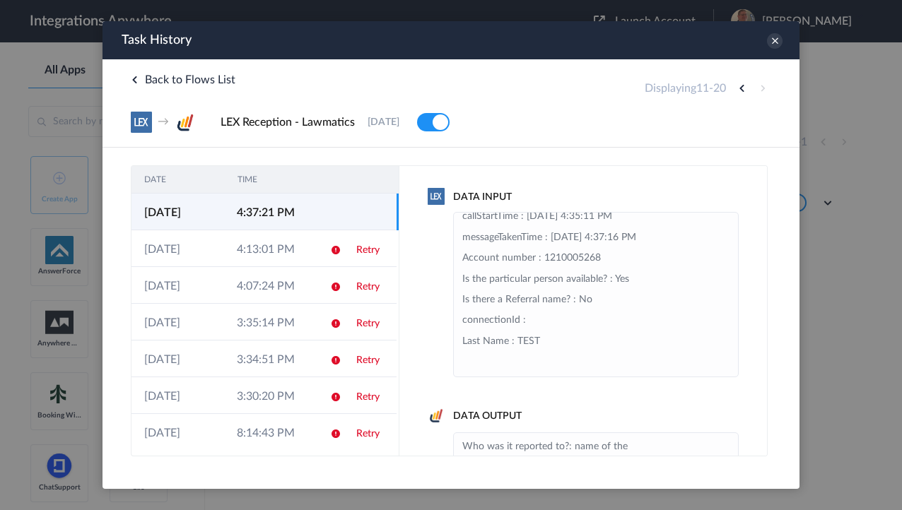
click at [565, 302] on li "Email : TEST@test.org Message : TEST. Please ignore. Case Type : TEST. Please i…" at bounding box center [595, 144] width 267 height 457
click at [532, 310] on li "Email : TEST@test.org Message : TEST. Please ignore. Case Type : TEST. Please i…" at bounding box center [595, 144] width 267 height 457
click at [548, 304] on li "Email : TEST@test.org Message : TEST. Please ignore. Case Type : TEST. Please i…" at bounding box center [595, 144] width 267 height 457
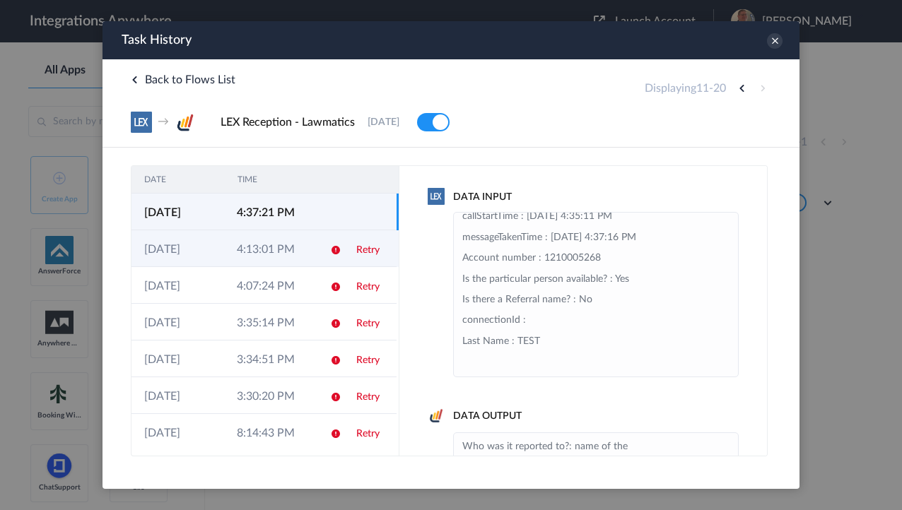
click at [257, 255] on td "4:13:01 PM" at bounding box center [270, 248] width 93 height 37
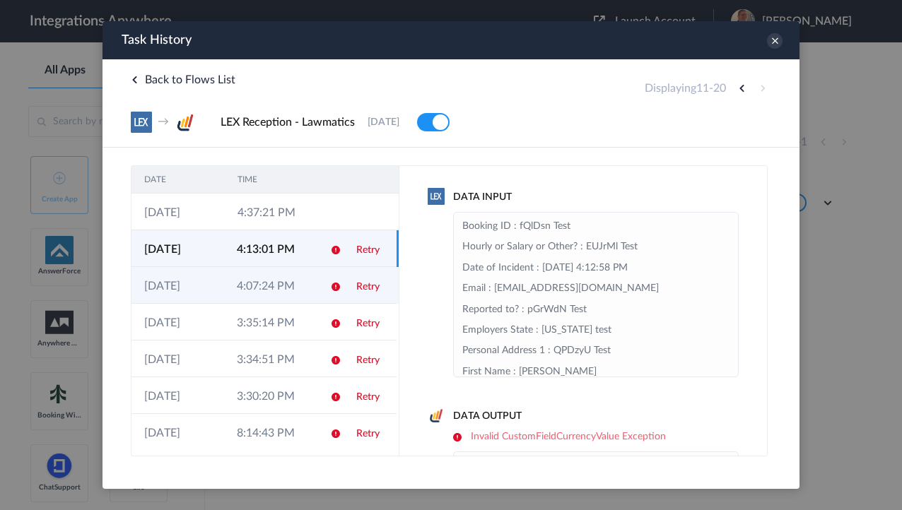
click at [251, 280] on td "4:07:24 PM" at bounding box center [270, 285] width 93 height 37
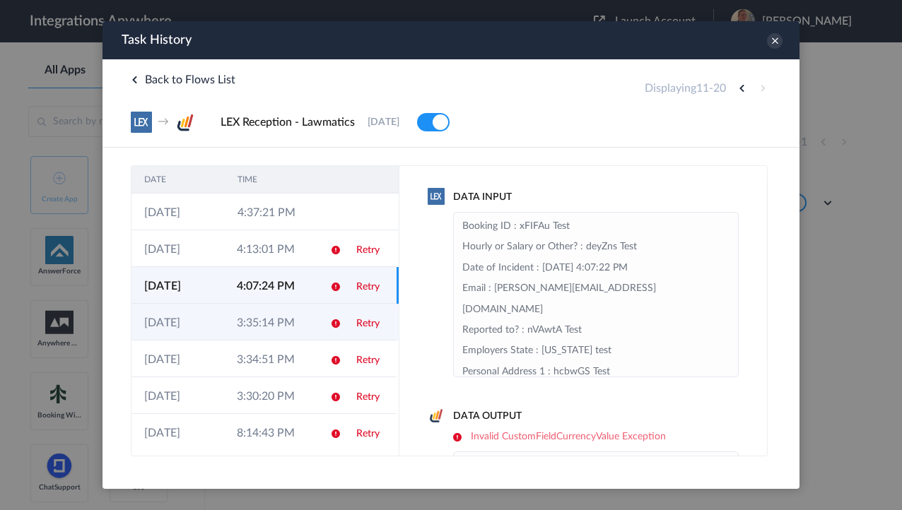
click at [252, 311] on td "3:35:14 PM" at bounding box center [270, 322] width 93 height 37
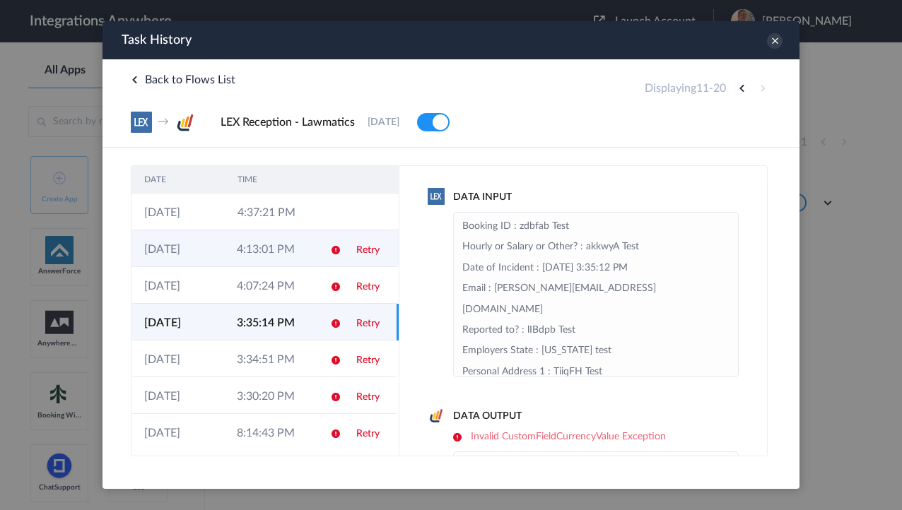
click at [252, 256] on td "4:13:01 PM" at bounding box center [270, 248] width 93 height 37
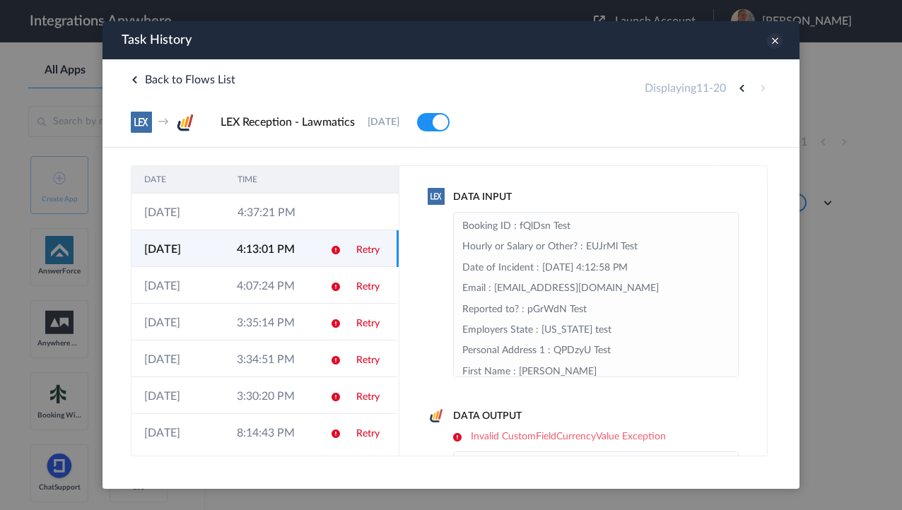
click at [774, 42] on icon at bounding box center [775, 41] width 16 height 16
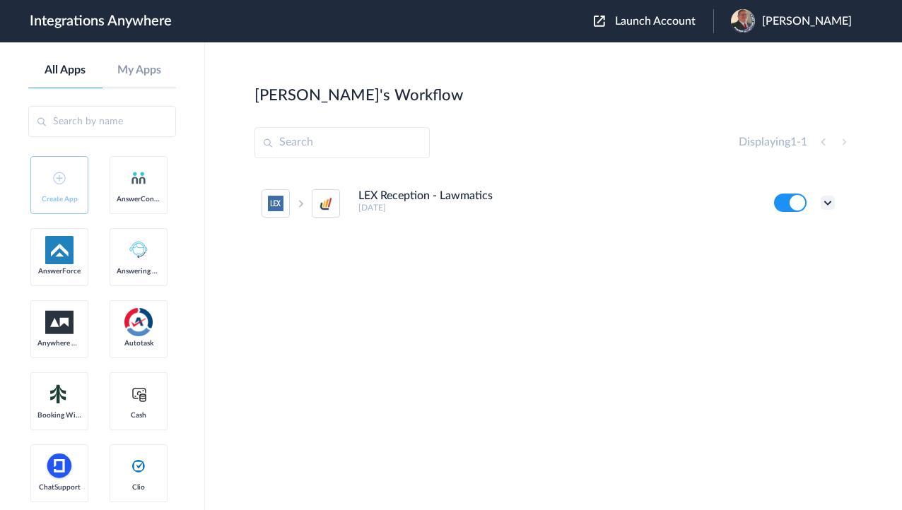
click at [822, 201] on icon at bounding box center [827, 203] width 14 height 14
click at [557, 131] on div "Displaying 1 - 1" at bounding box center [553, 142] width 598 height 31
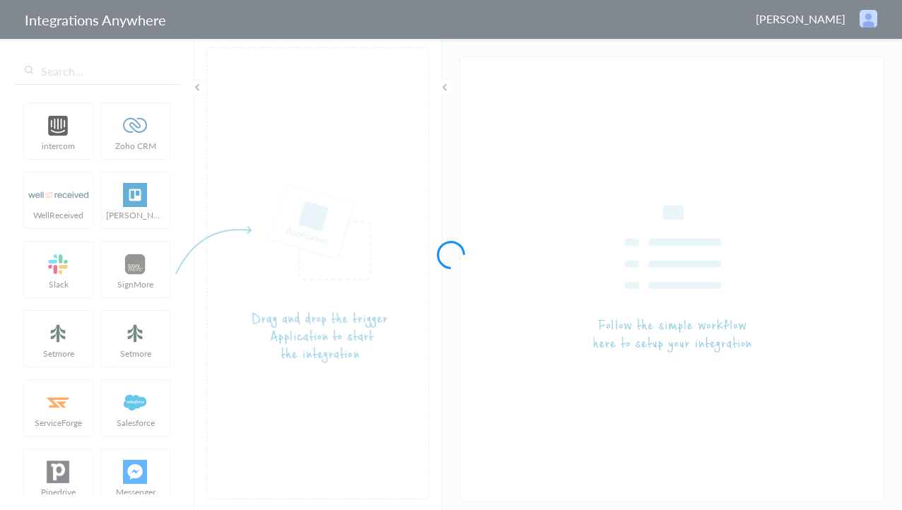
type input "LEX Reception - Lawmatics"
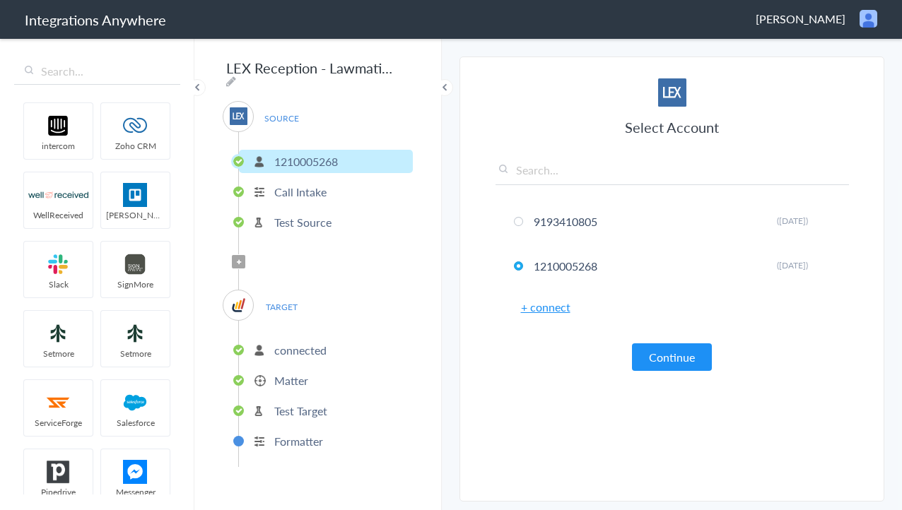
click at [319, 153] on p "1210005268" at bounding box center [306, 161] width 64 height 16
